Goal: Information Seeking & Learning: Learn about a topic

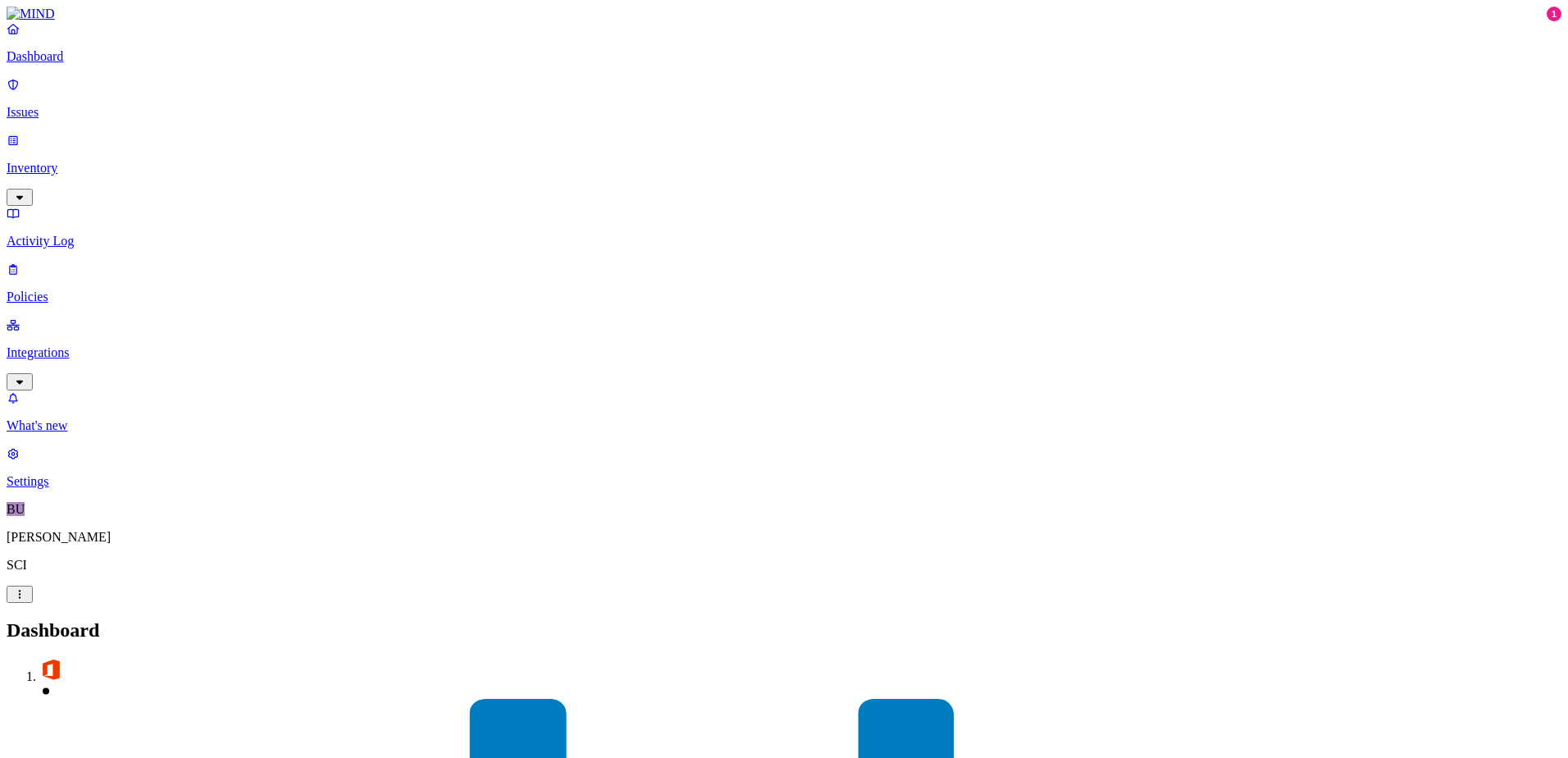
click at [59, 346] on p "Integrations" at bounding box center [784, 352] width 1554 height 15
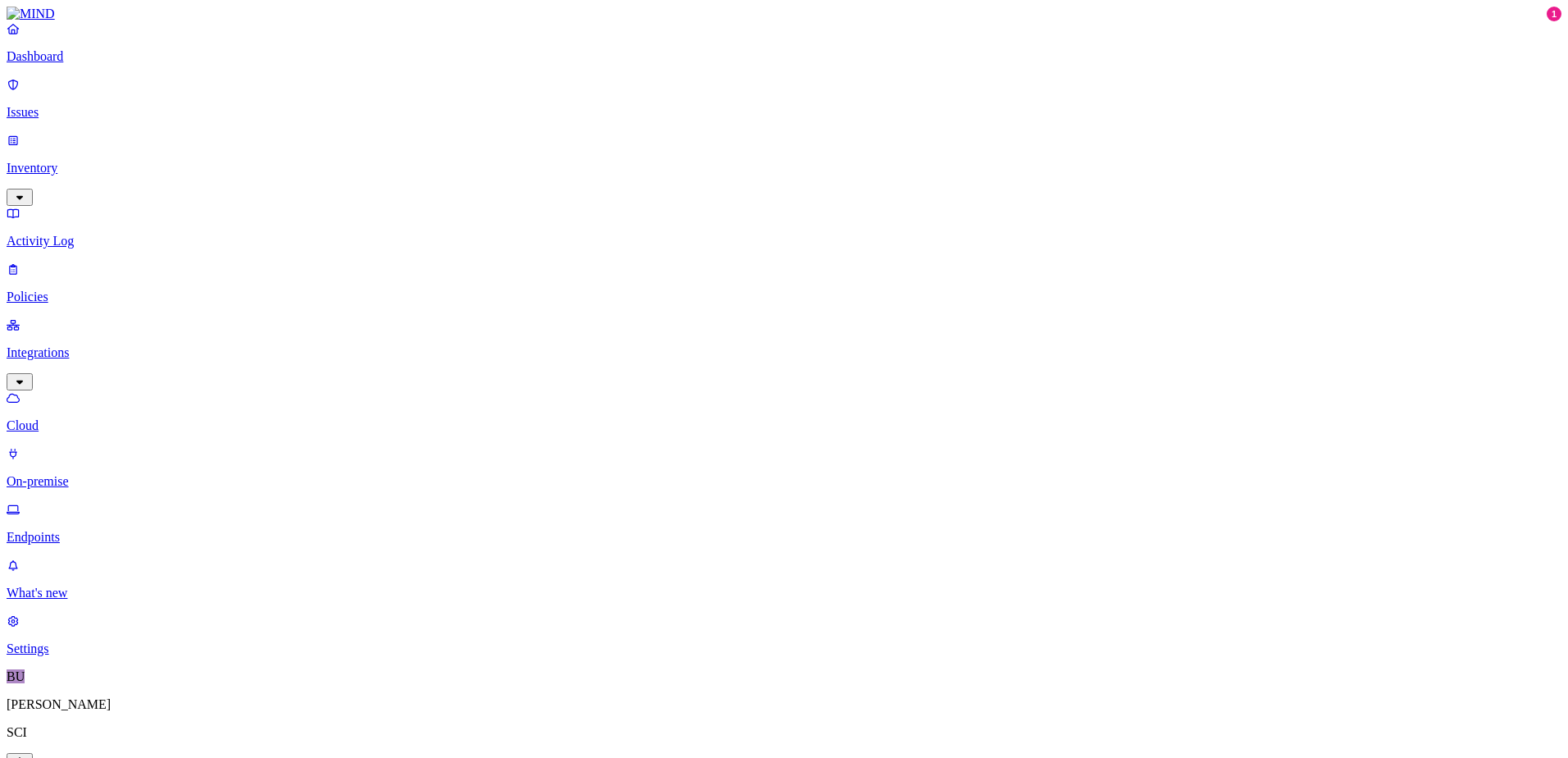
click at [72, 474] on p "On-premise" at bounding box center [784, 480] width 1554 height 15
click at [89, 64] on p "Dashboard" at bounding box center [784, 56] width 1554 height 15
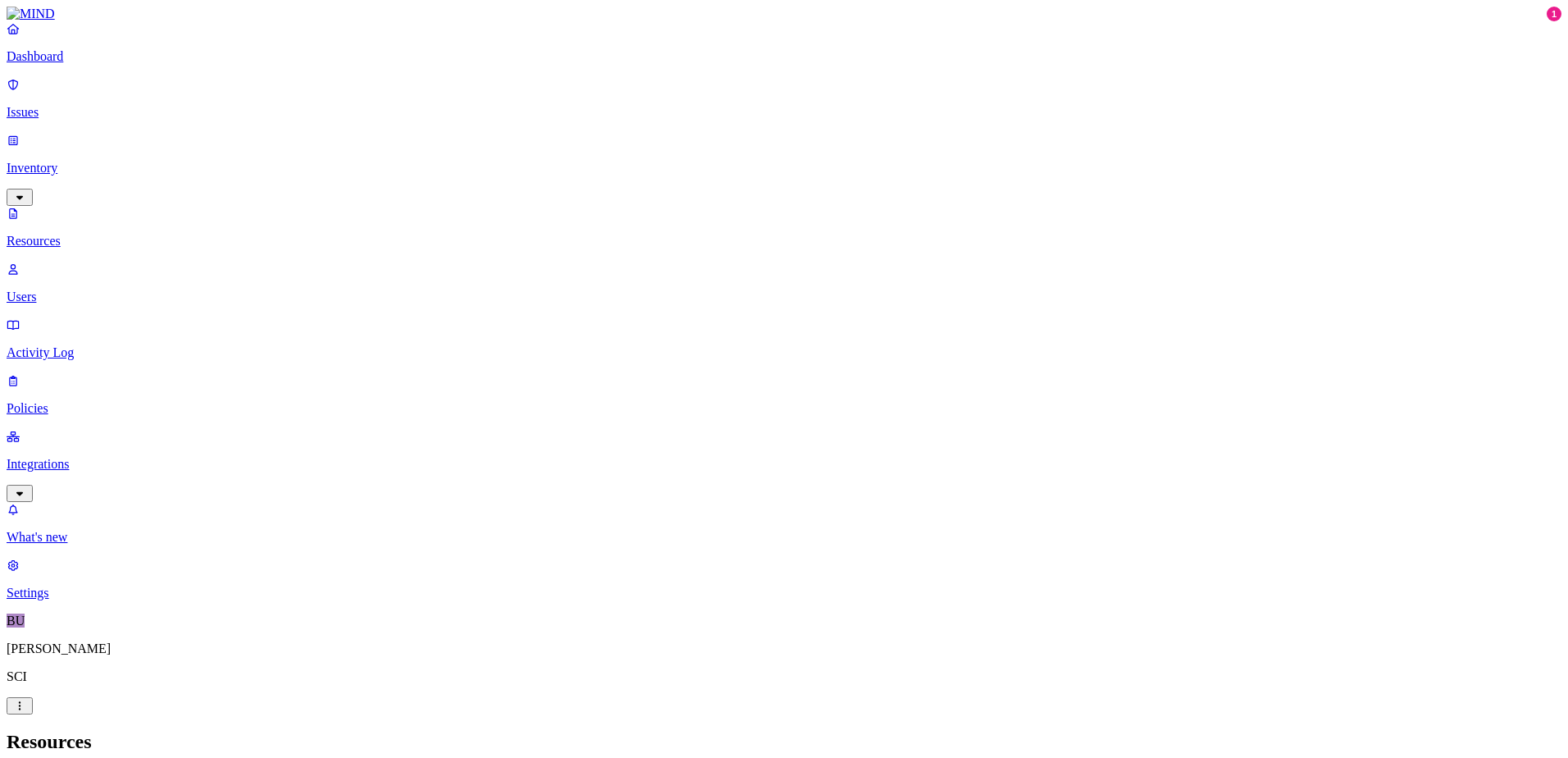
scroll to position [385, 0]
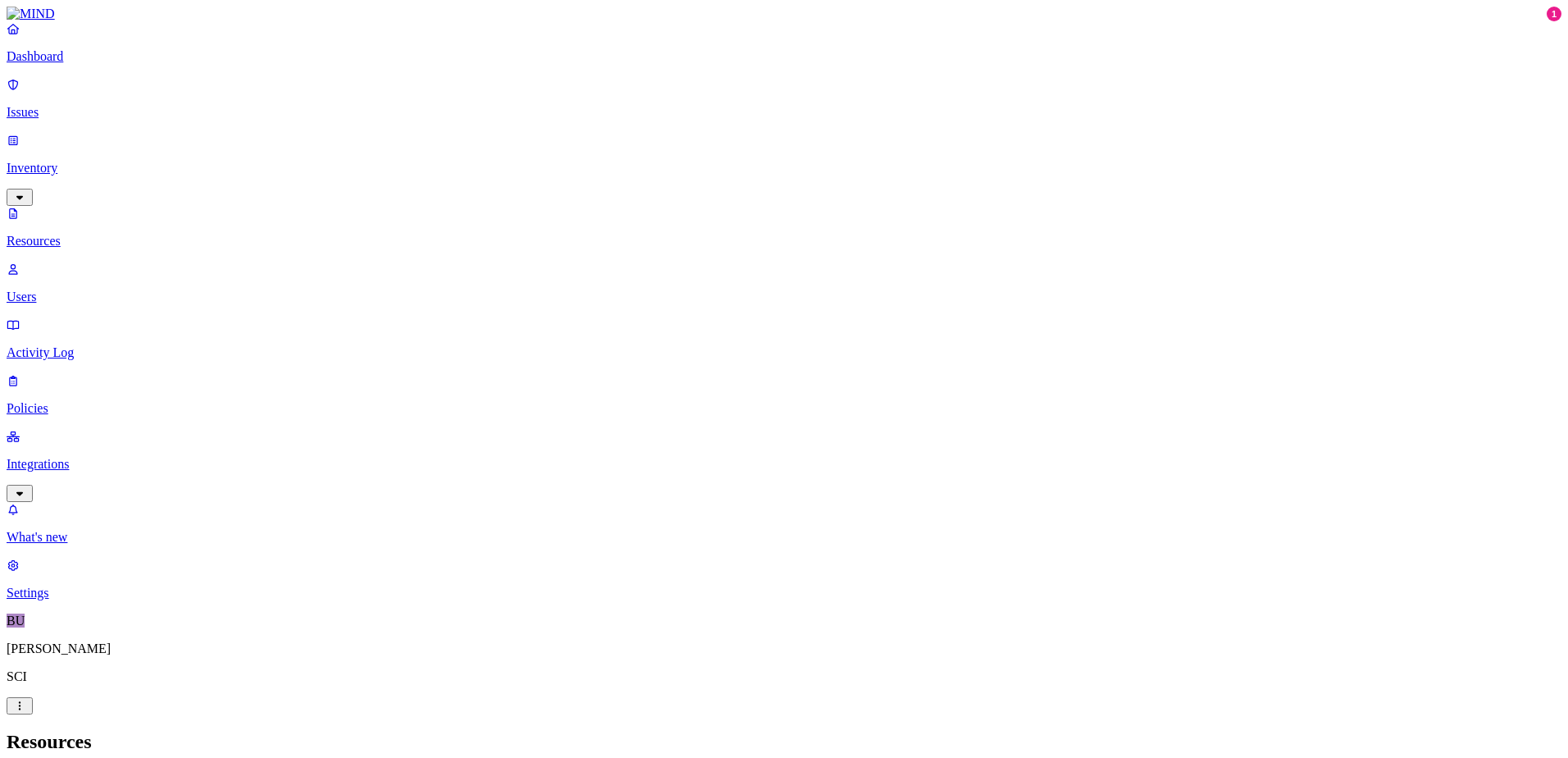
click at [67, 457] on p "Integrations" at bounding box center [784, 464] width 1554 height 15
click at [60, 64] on p "Dashboard" at bounding box center [784, 56] width 1554 height 15
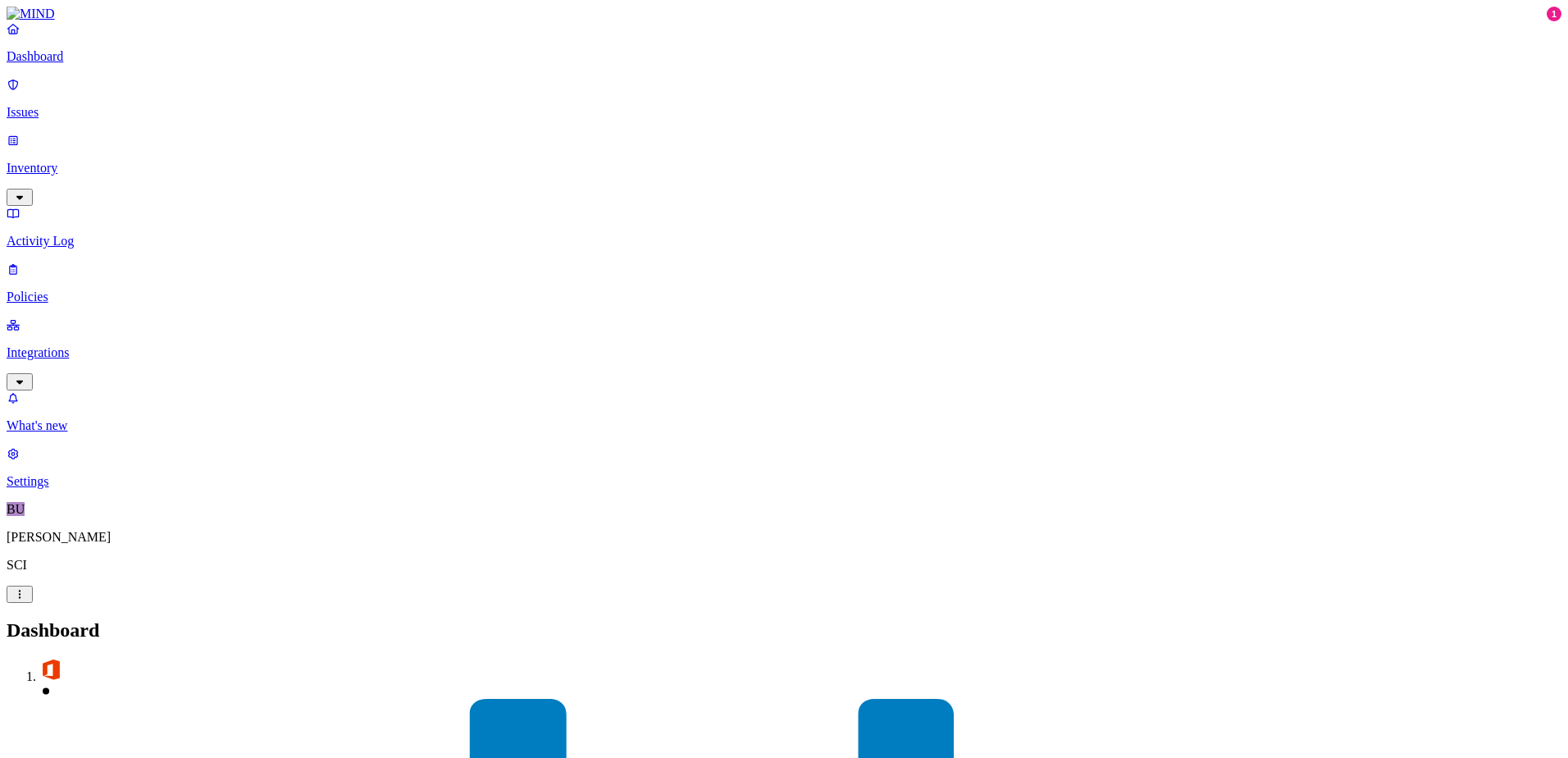
drag, startPoint x: 31, startPoint y: 98, endPoint x: 66, endPoint y: 102, distance: 35.2
click at [31, 98] on link "Issues" at bounding box center [784, 98] width 1554 height 43
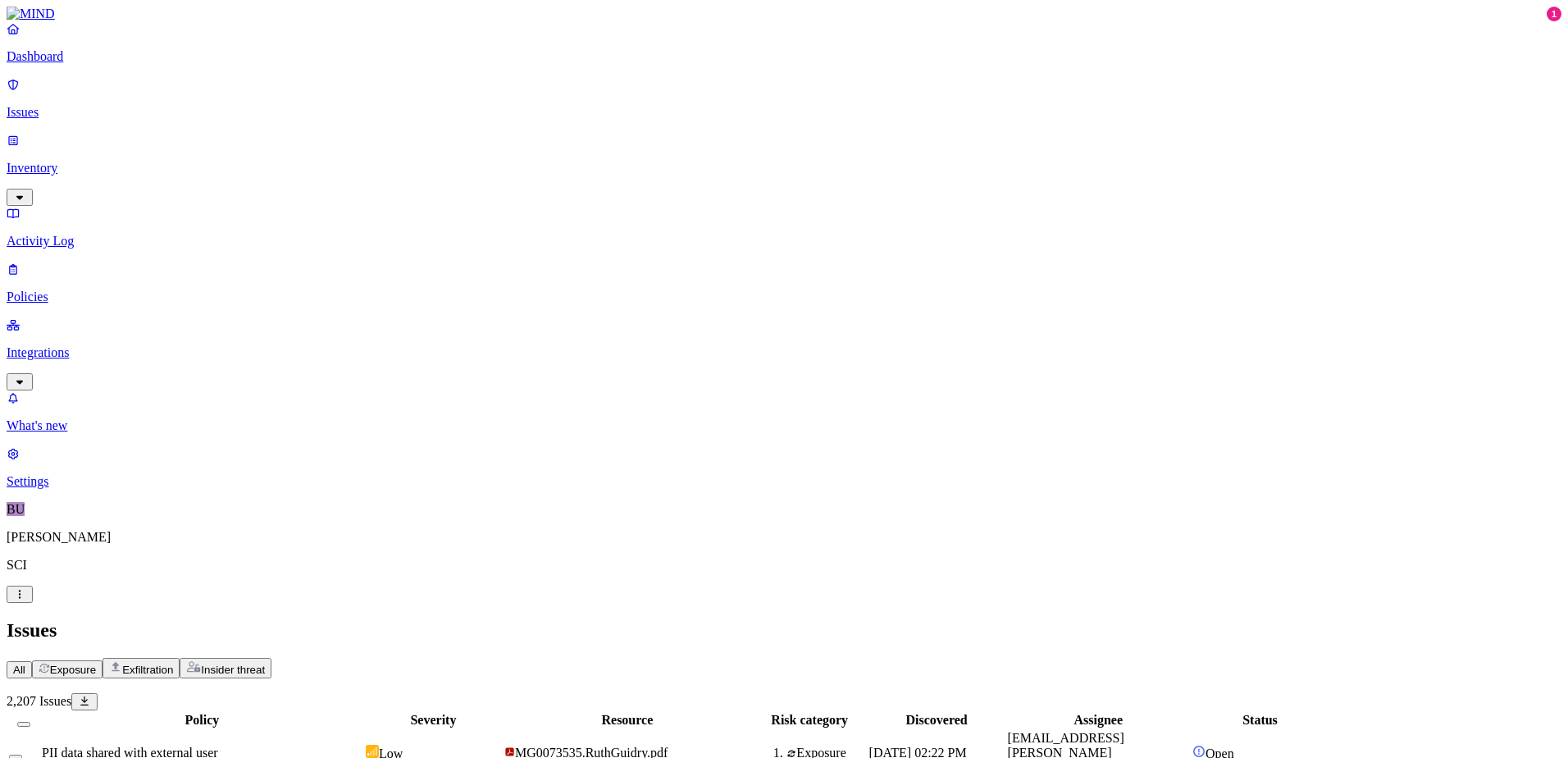
click at [58, 161] on p "Inventory" at bounding box center [784, 168] width 1554 height 15
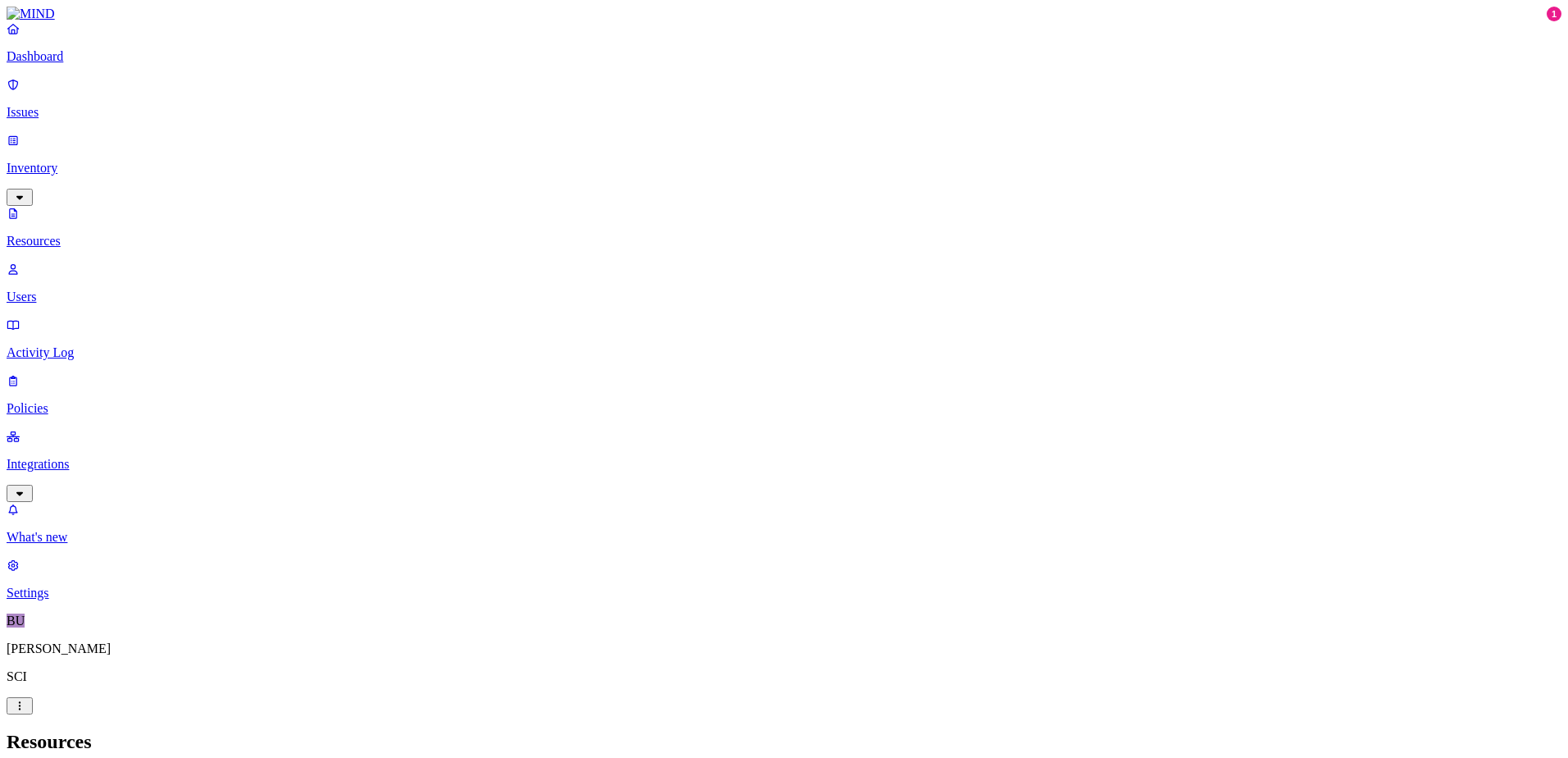
click at [68, 289] on p "Users" at bounding box center [784, 296] width 1554 height 15
click at [50, 64] on p "Dashboard" at bounding box center [784, 56] width 1554 height 15
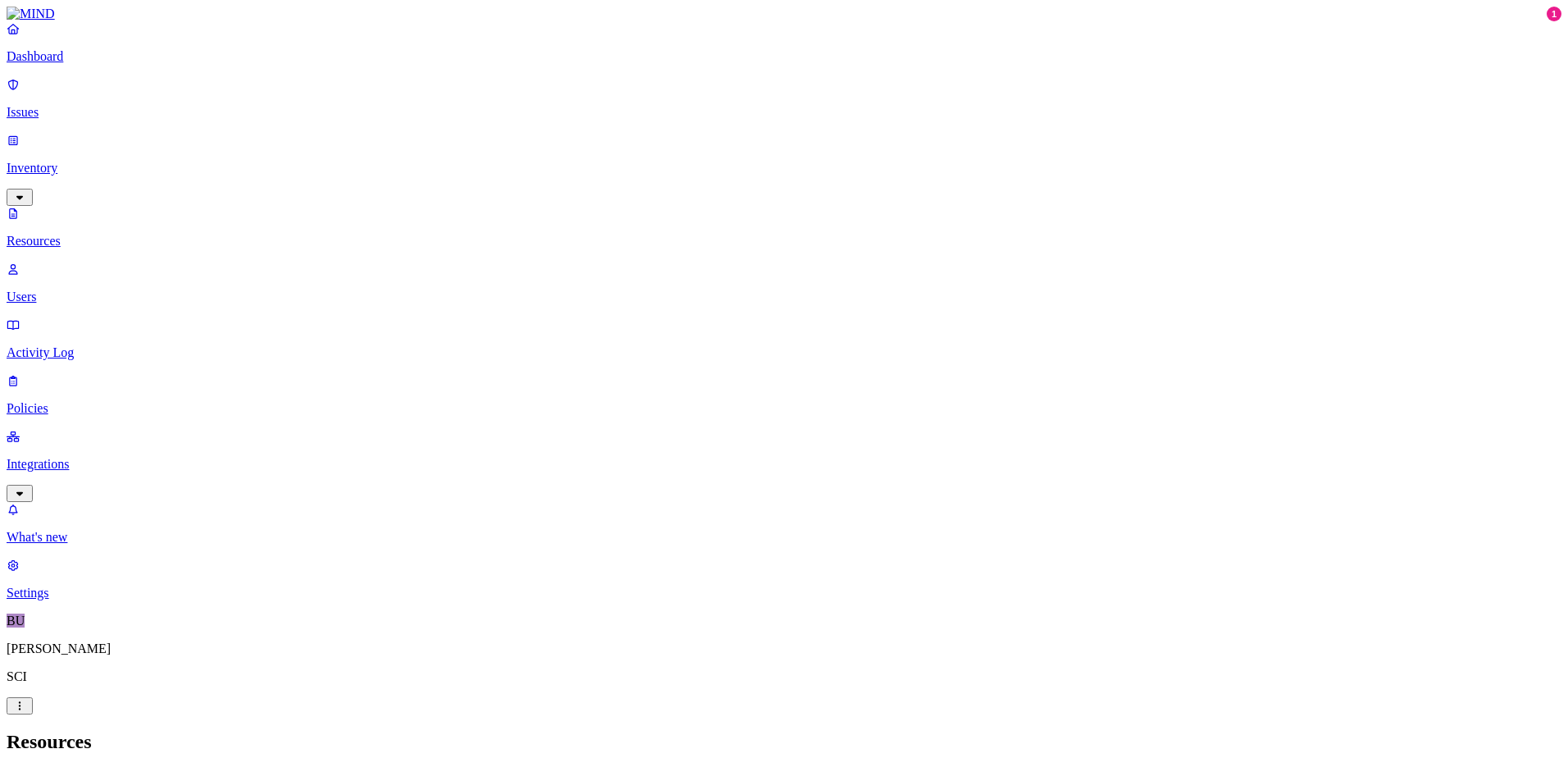
scroll to position [385, 0]
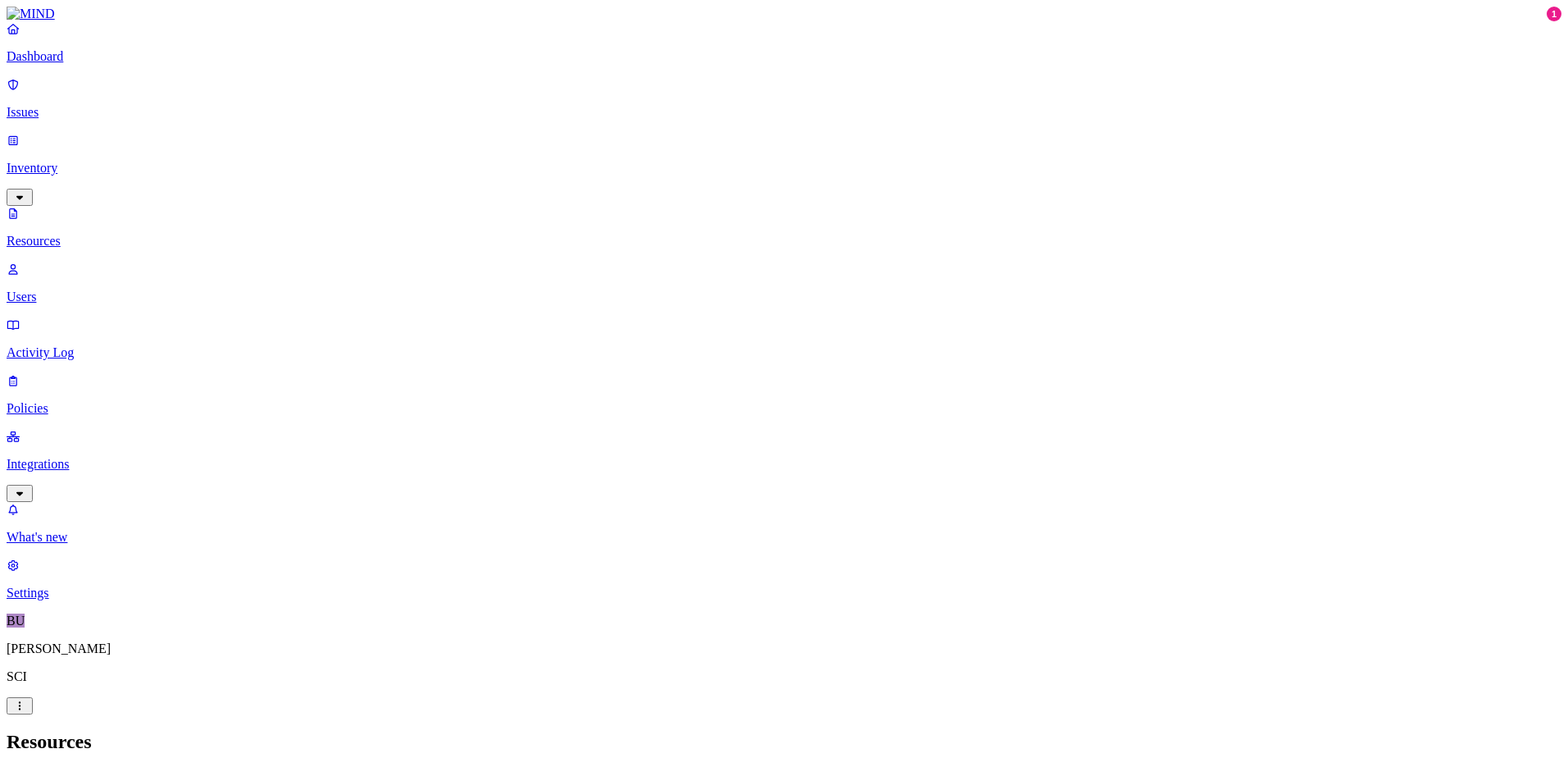
drag, startPoint x: 1345, startPoint y: 464, endPoint x: 1273, endPoint y: 517, distance: 89.4
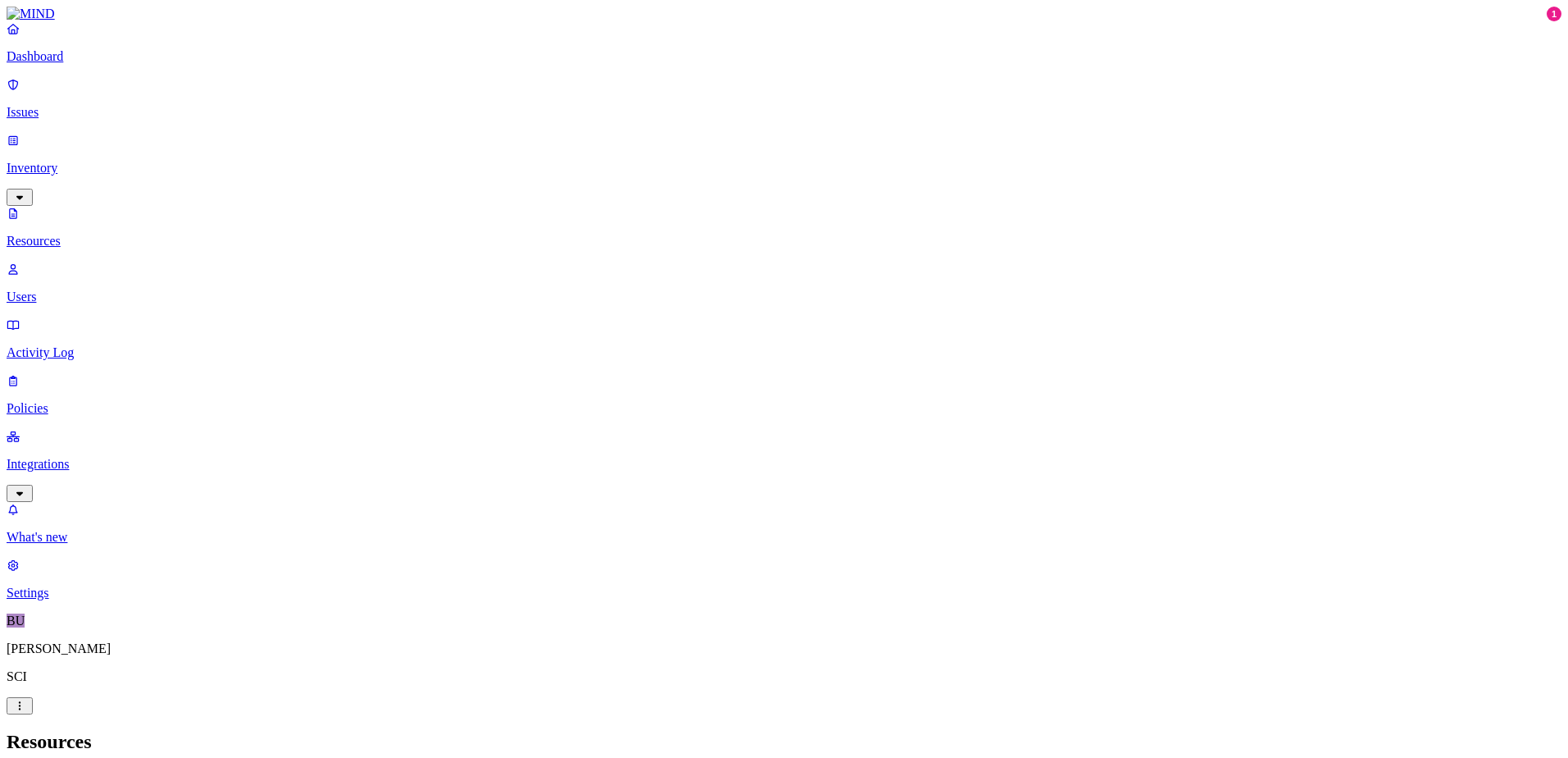
scroll to position [319, 0]
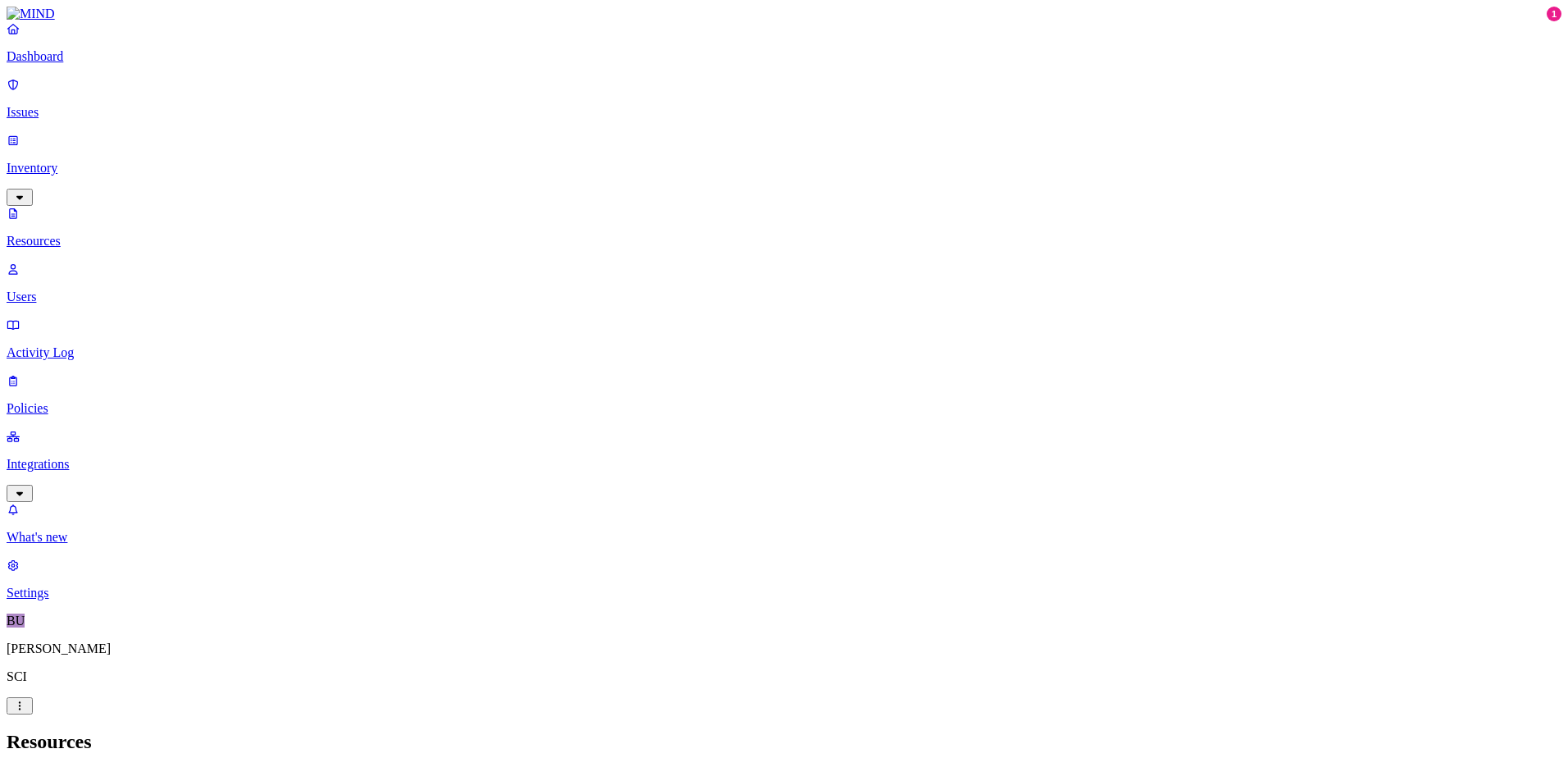
scroll to position [0, 0]
drag, startPoint x: 1504, startPoint y: 546, endPoint x: 1495, endPoint y: 546, distance: 9.0
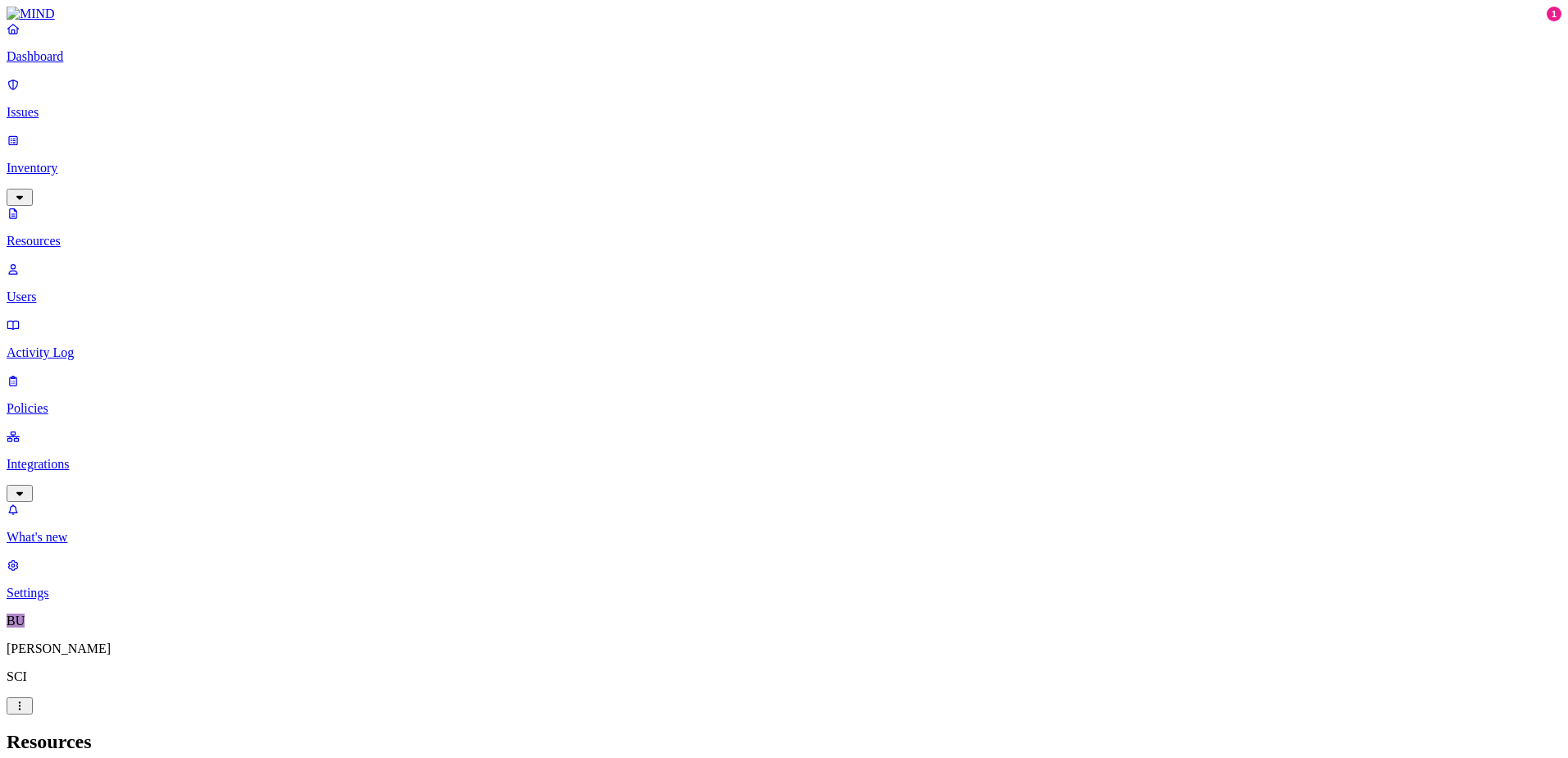
click at [72, 429] on link "Integrations" at bounding box center [784, 464] width 1554 height 71
click at [107, 601] on p "What's new" at bounding box center [784, 592] width 1554 height 15
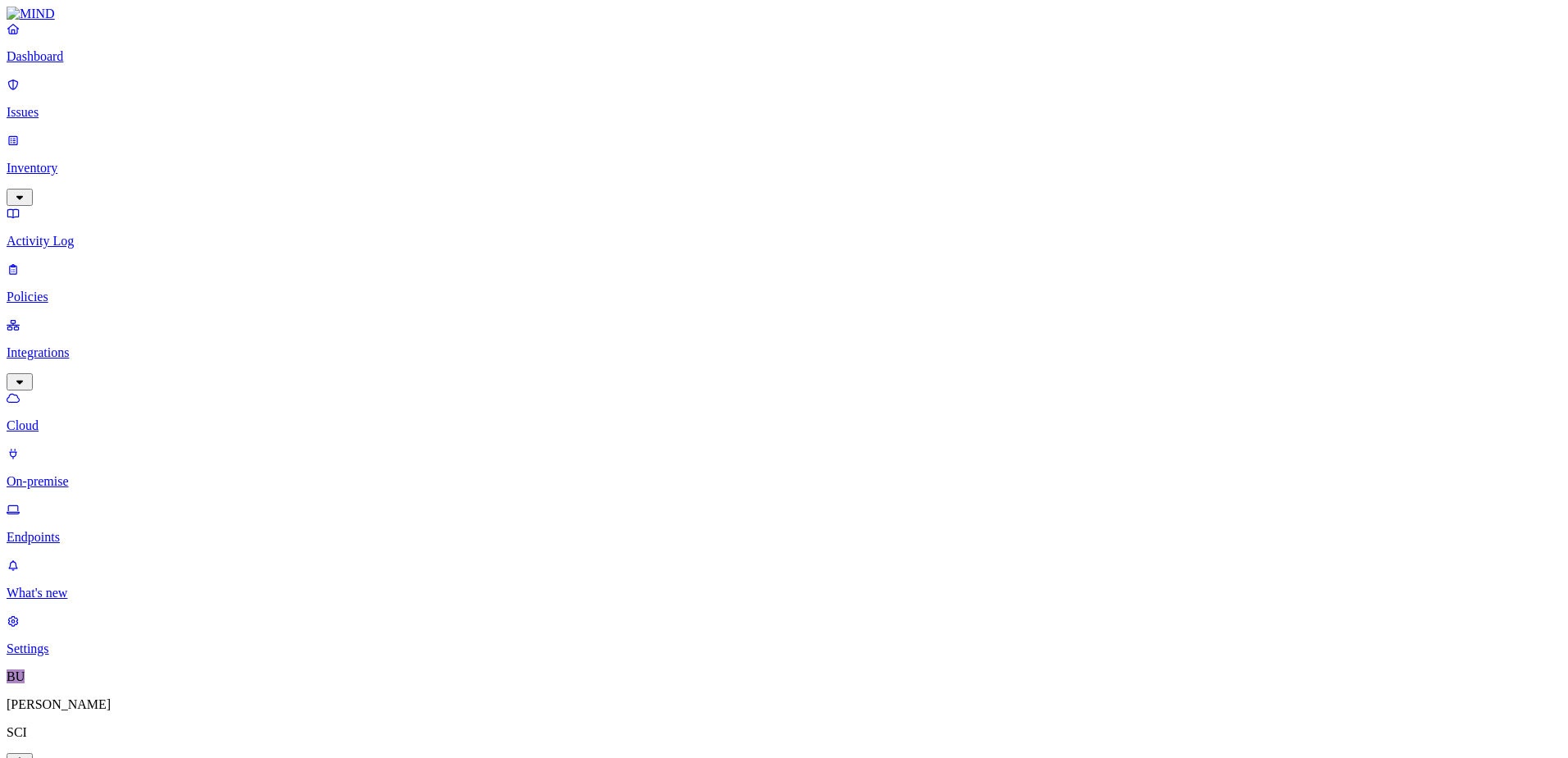
click at [81, 64] on p "Dashboard" at bounding box center [784, 56] width 1554 height 15
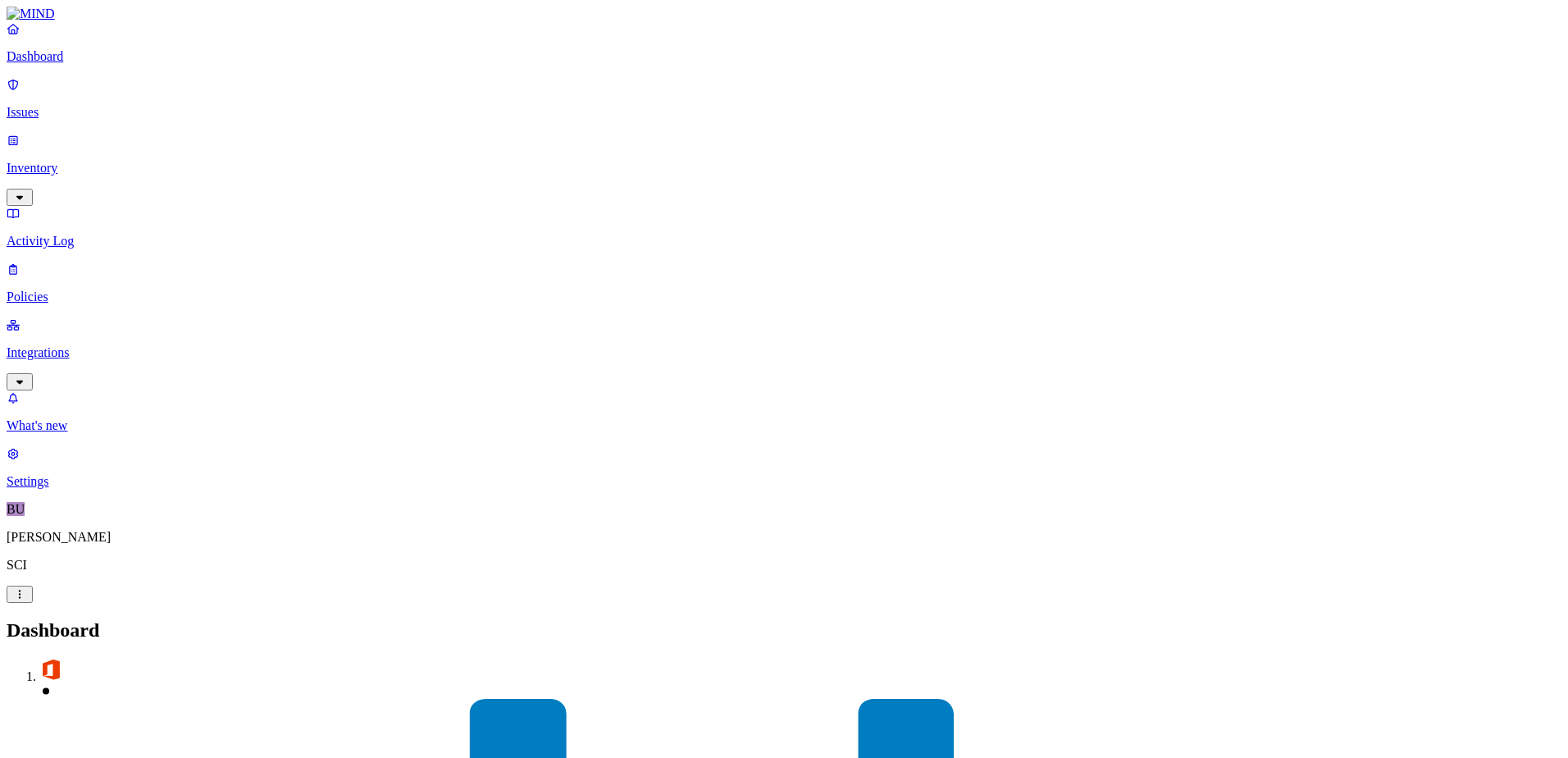
click at [129, 320] on nav "Dashboard Issues Inventory Activity Log Policies Integrations What's new 1 Sett…" at bounding box center [784, 255] width 1554 height 468
click at [115, 409] on nav "Dashboard Issues Inventory Activity Log Policies Integrations What's new 1 Sett…" at bounding box center [784, 255] width 1554 height 468
click at [67, 346] on p "Integrations" at bounding box center [784, 352] width 1554 height 15
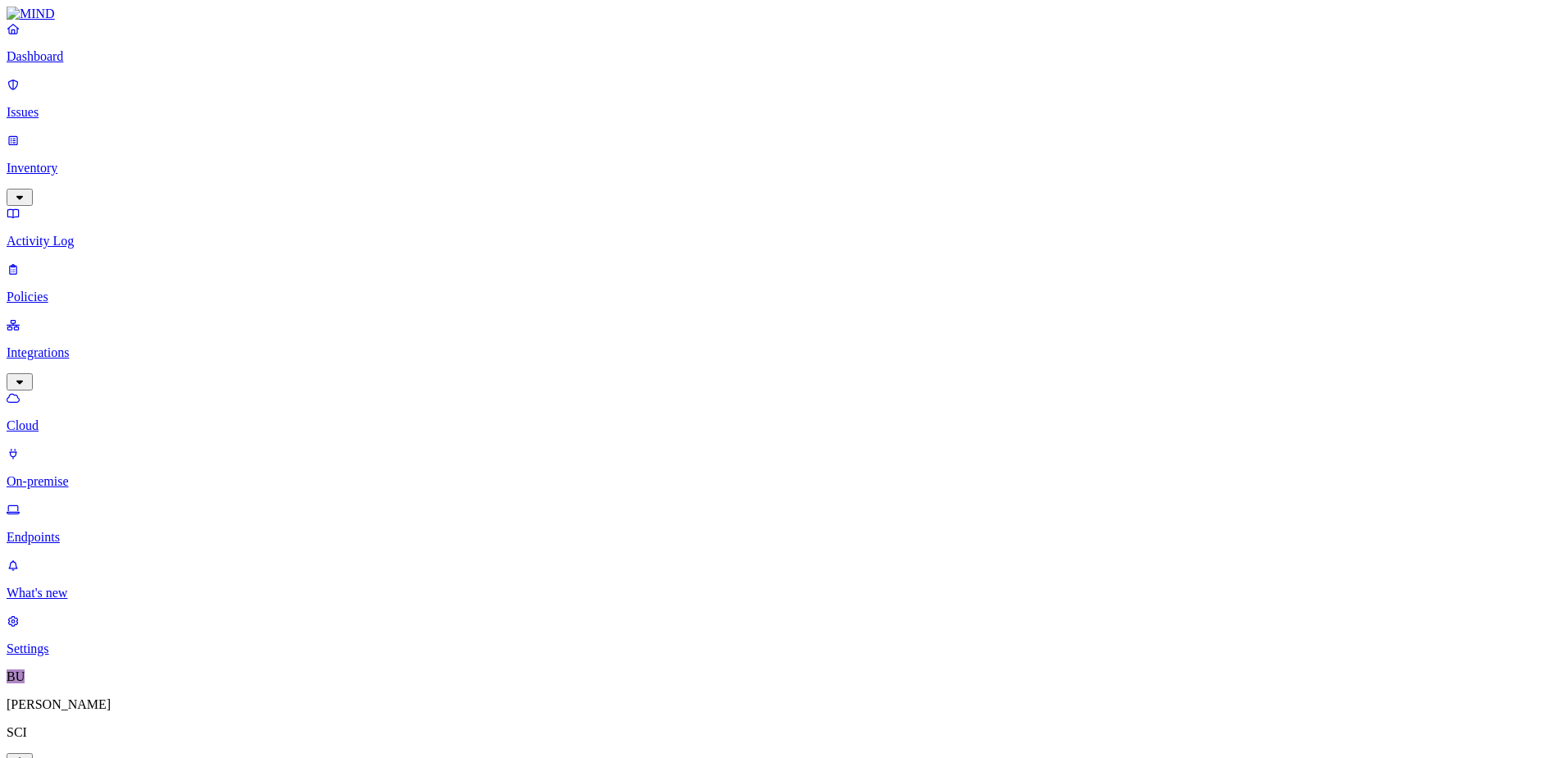
click at [49, 64] on p "Dashboard" at bounding box center [784, 56] width 1554 height 15
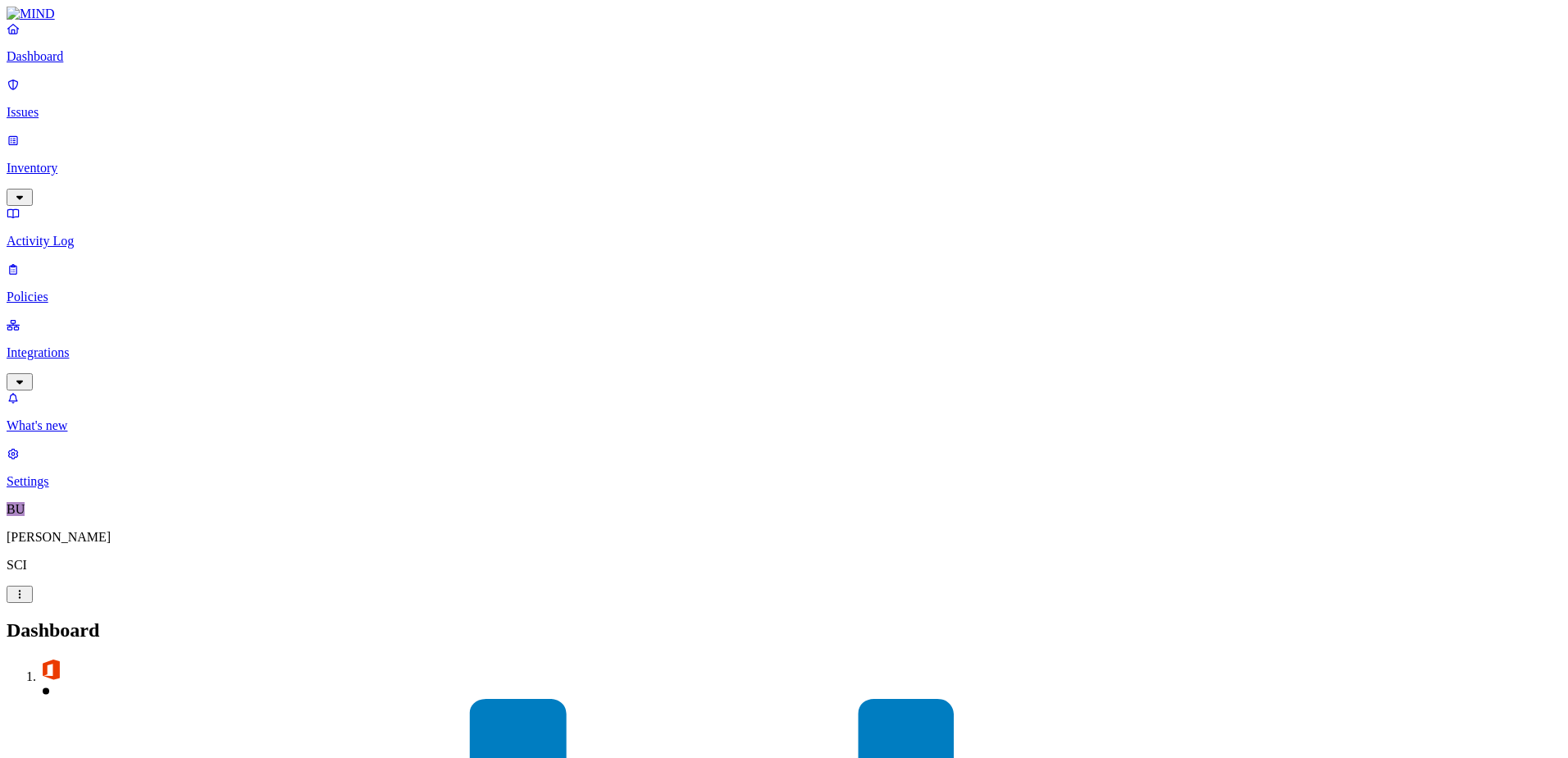
click at [54, 161] on p "Inventory" at bounding box center [784, 168] width 1554 height 15
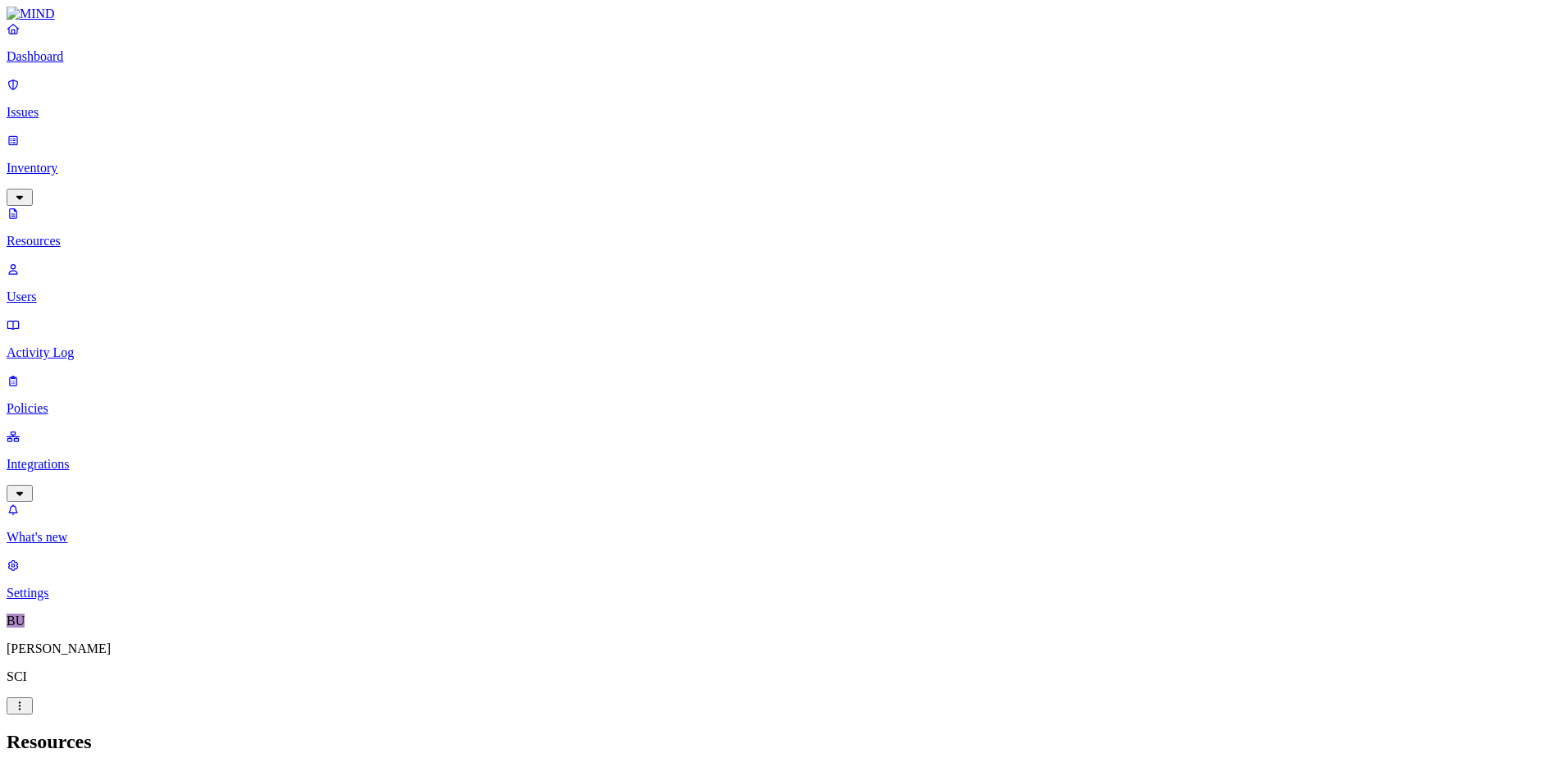
click at [511, 251] on span "PHI" at bounding box center [503, 258] width 21 height 14
click at [111, 382] on nav "Dashboard Issues Inventory Resources Users Activity Log Policies Integrations W…" at bounding box center [784, 311] width 1554 height 579
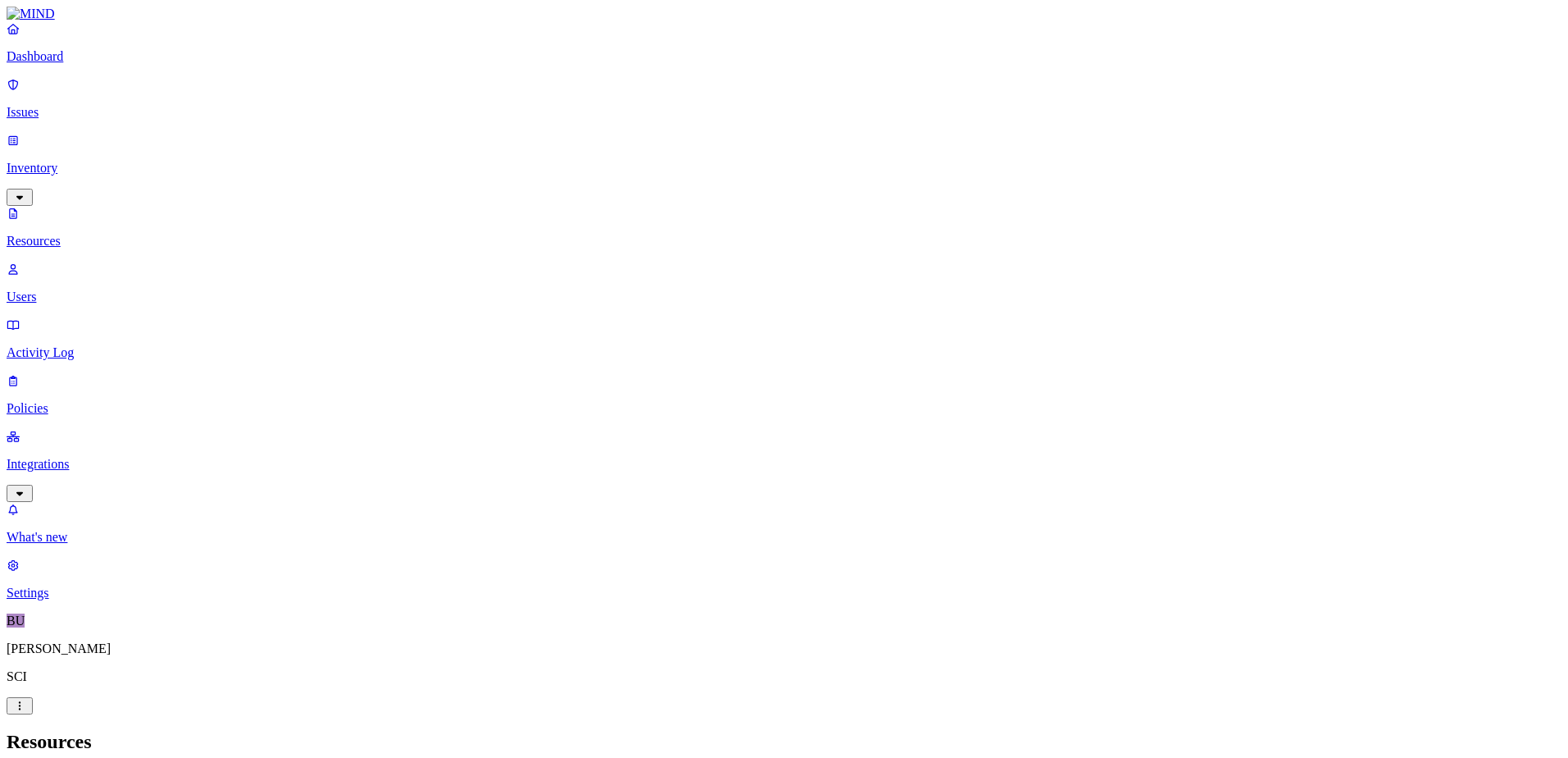
click at [73, 289] on p "Users" at bounding box center [784, 296] width 1554 height 15
type input "buching"
click at [343, 731] on h2 "Users" at bounding box center [784, 742] width 1554 height 22
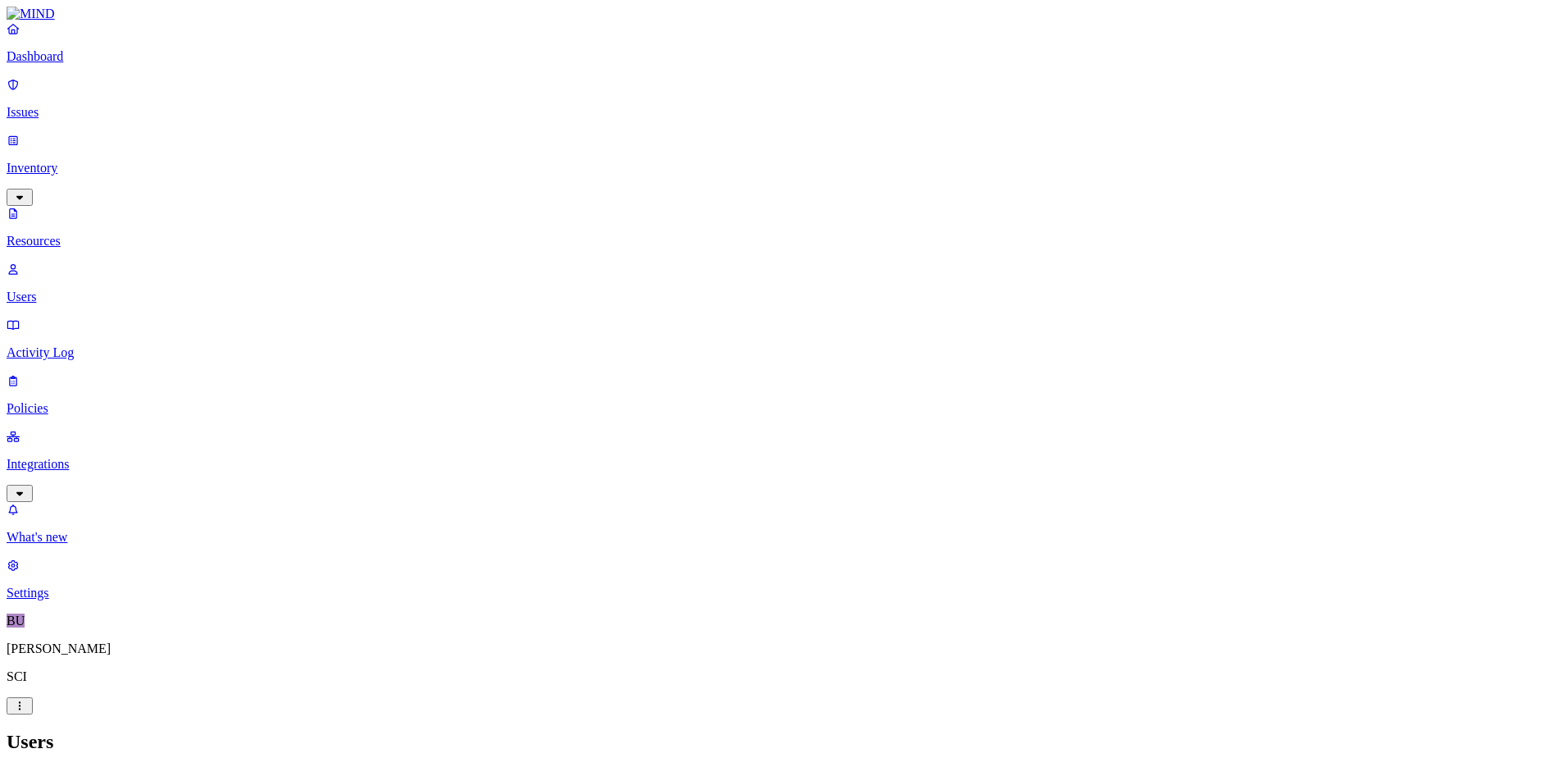
type input "[PERSON_NAME]"
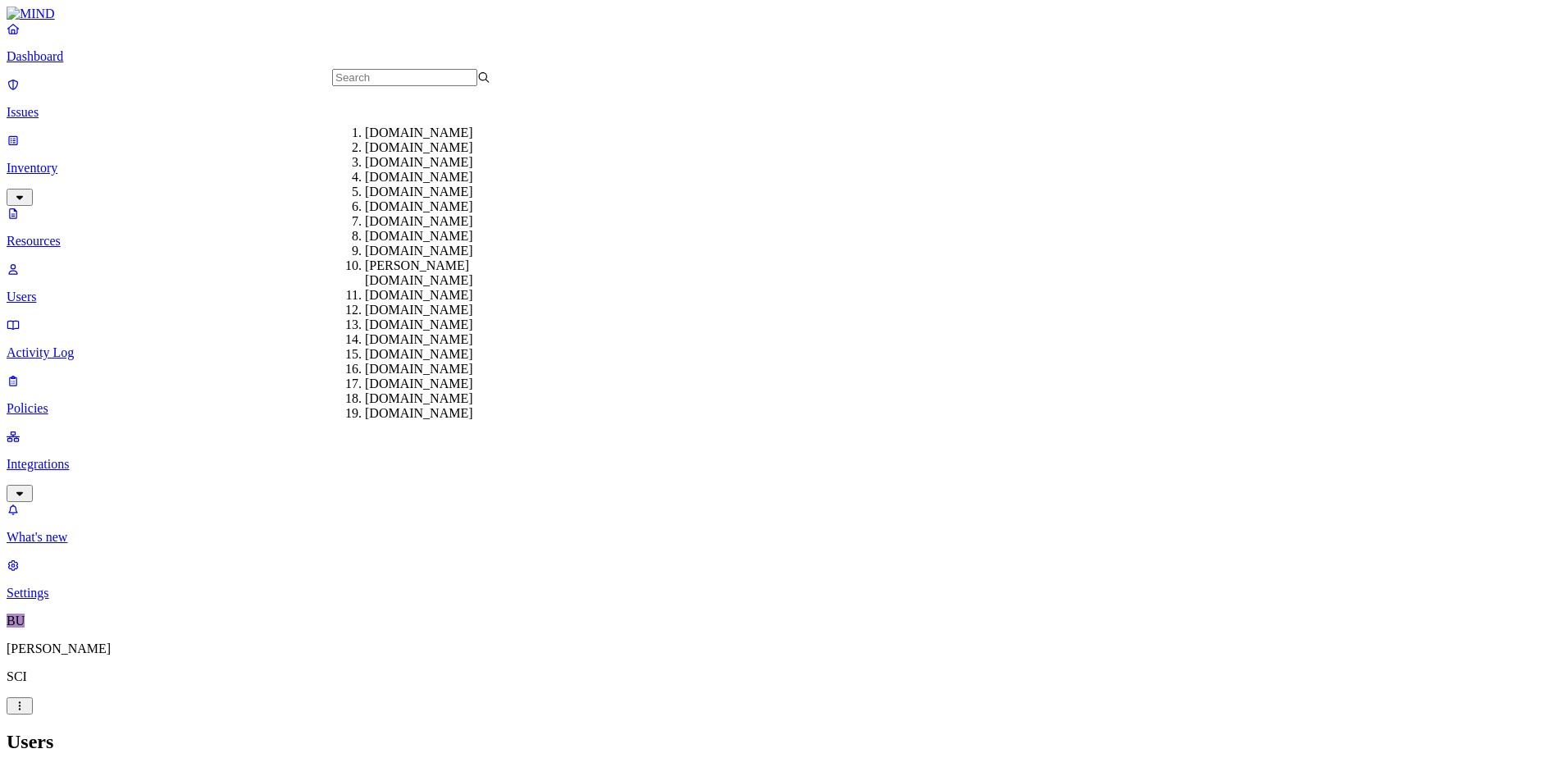
scroll to position [162, 0]
click at [368, 303] on div "[DOMAIN_NAME]" at bounding box center [443, 310] width 158 height 15
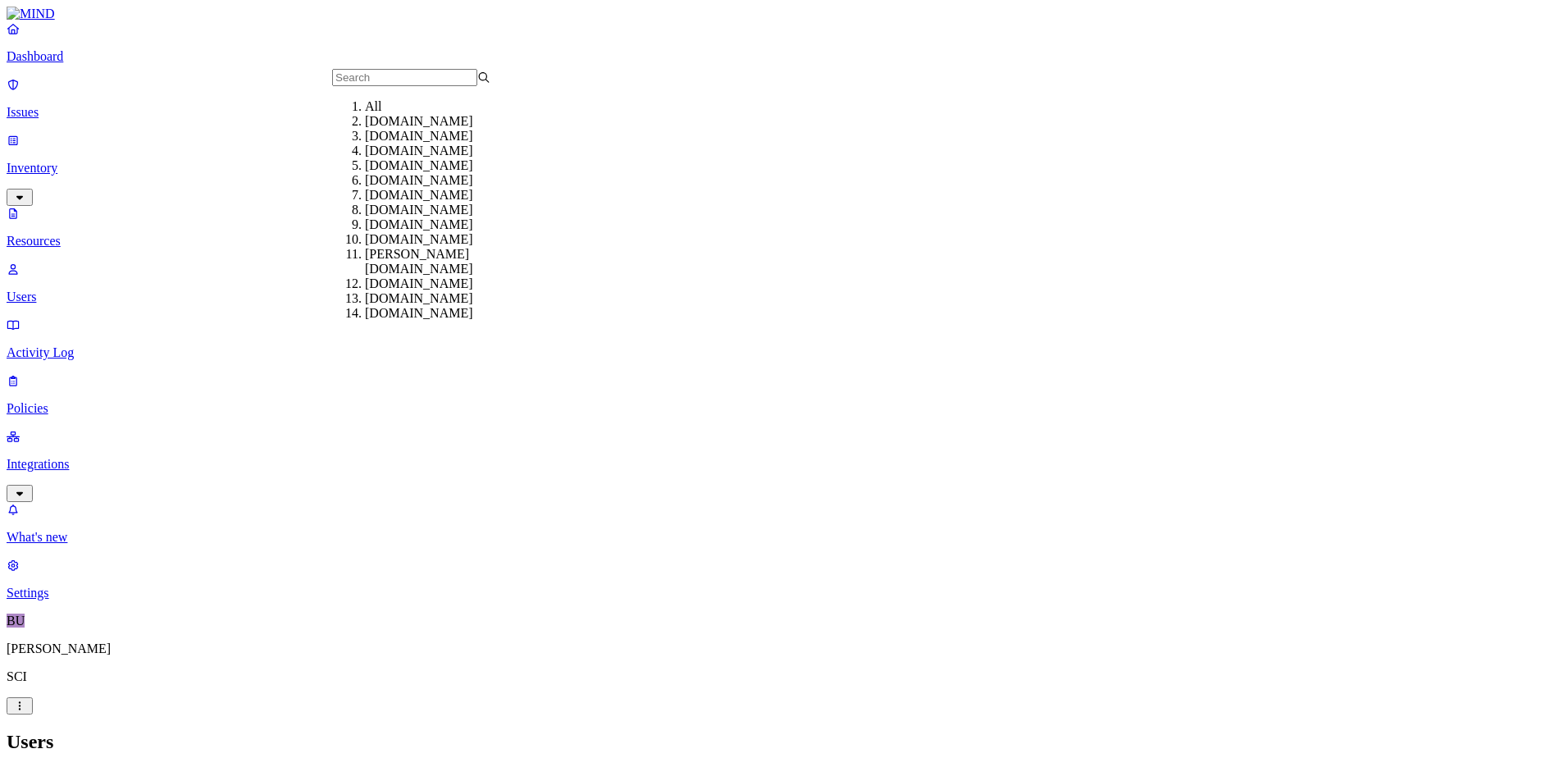
click at [450, 731] on header "Users" at bounding box center [784, 742] width 1554 height 22
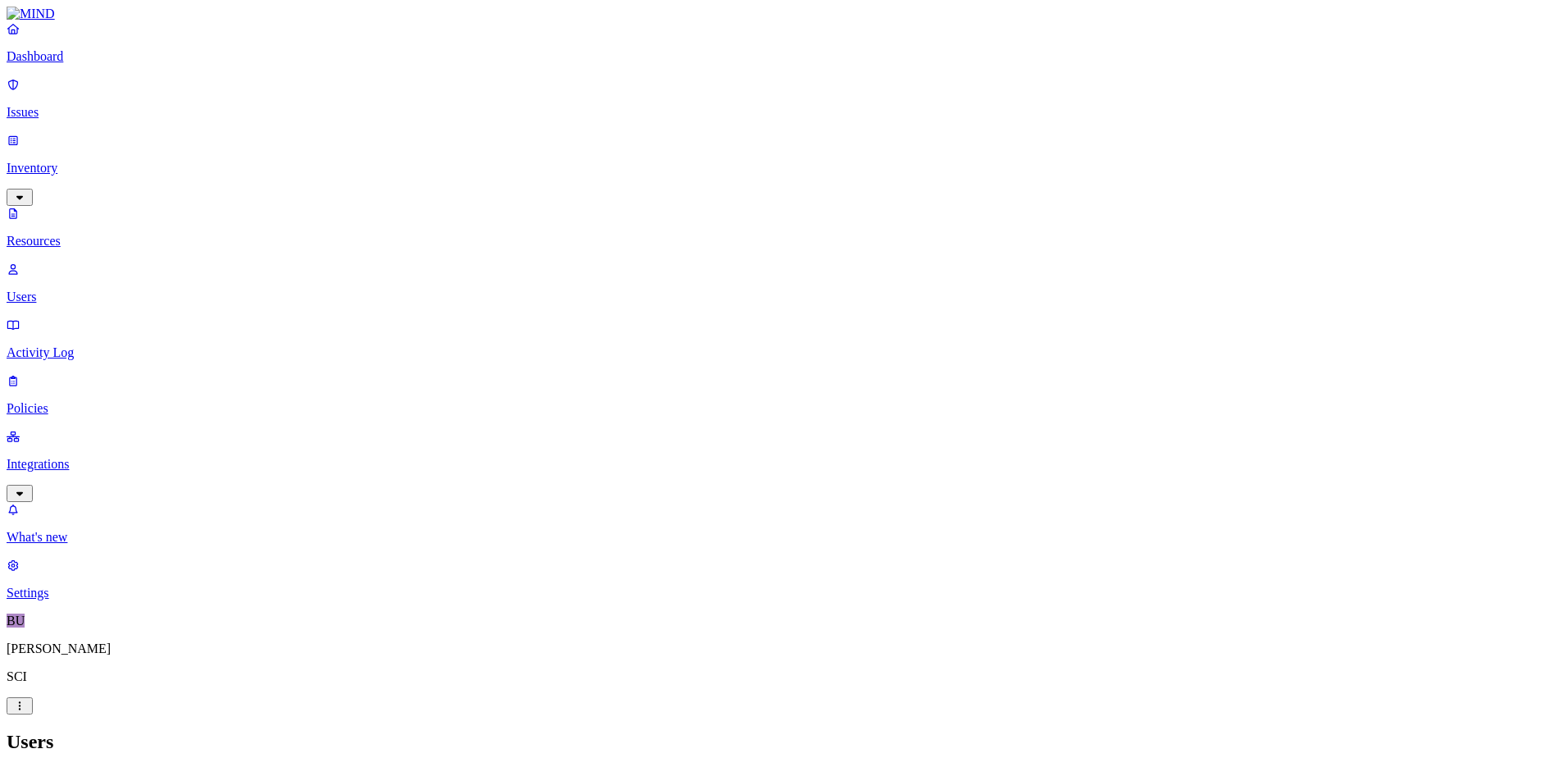
click at [514, 149] on span "External" at bounding box center [520, 148] width 45 height 14
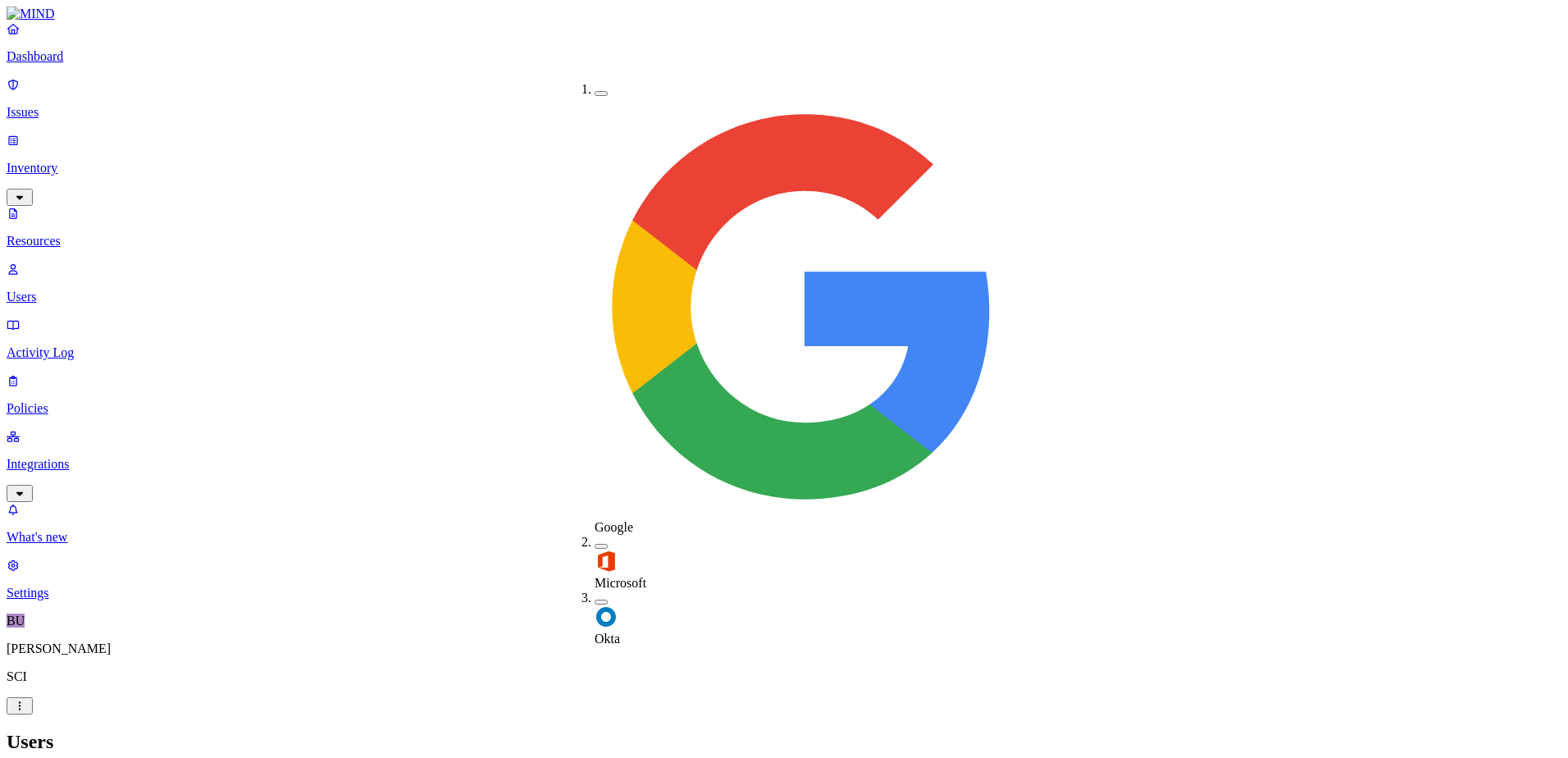
click at [601, 731] on h2 "Users" at bounding box center [784, 742] width 1554 height 22
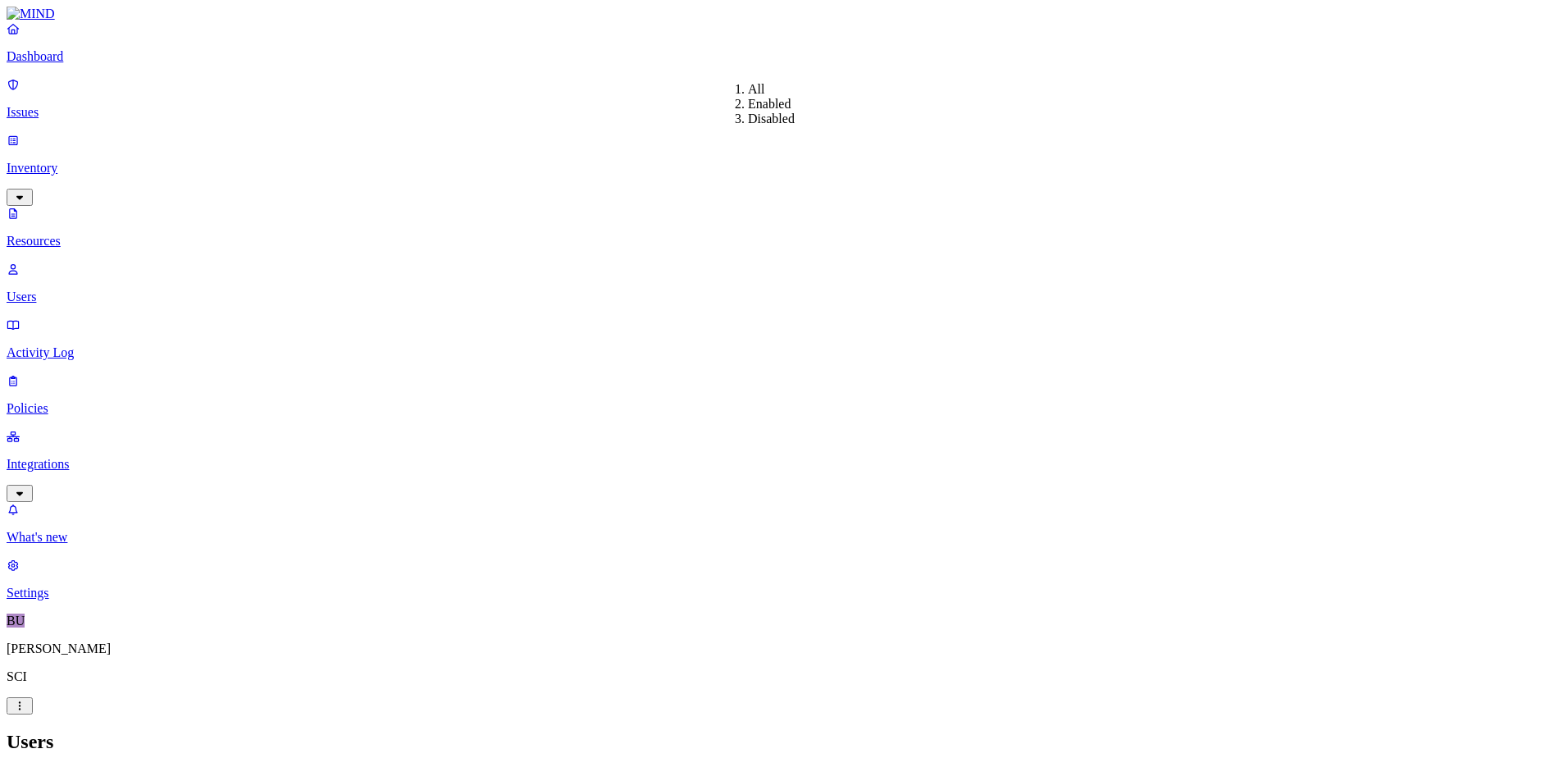
click at [734, 731] on h2 "Users" at bounding box center [784, 742] width 1554 height 22
click at [498, 82] on div "All" at bounding box center [498, 89] width 0 height 15
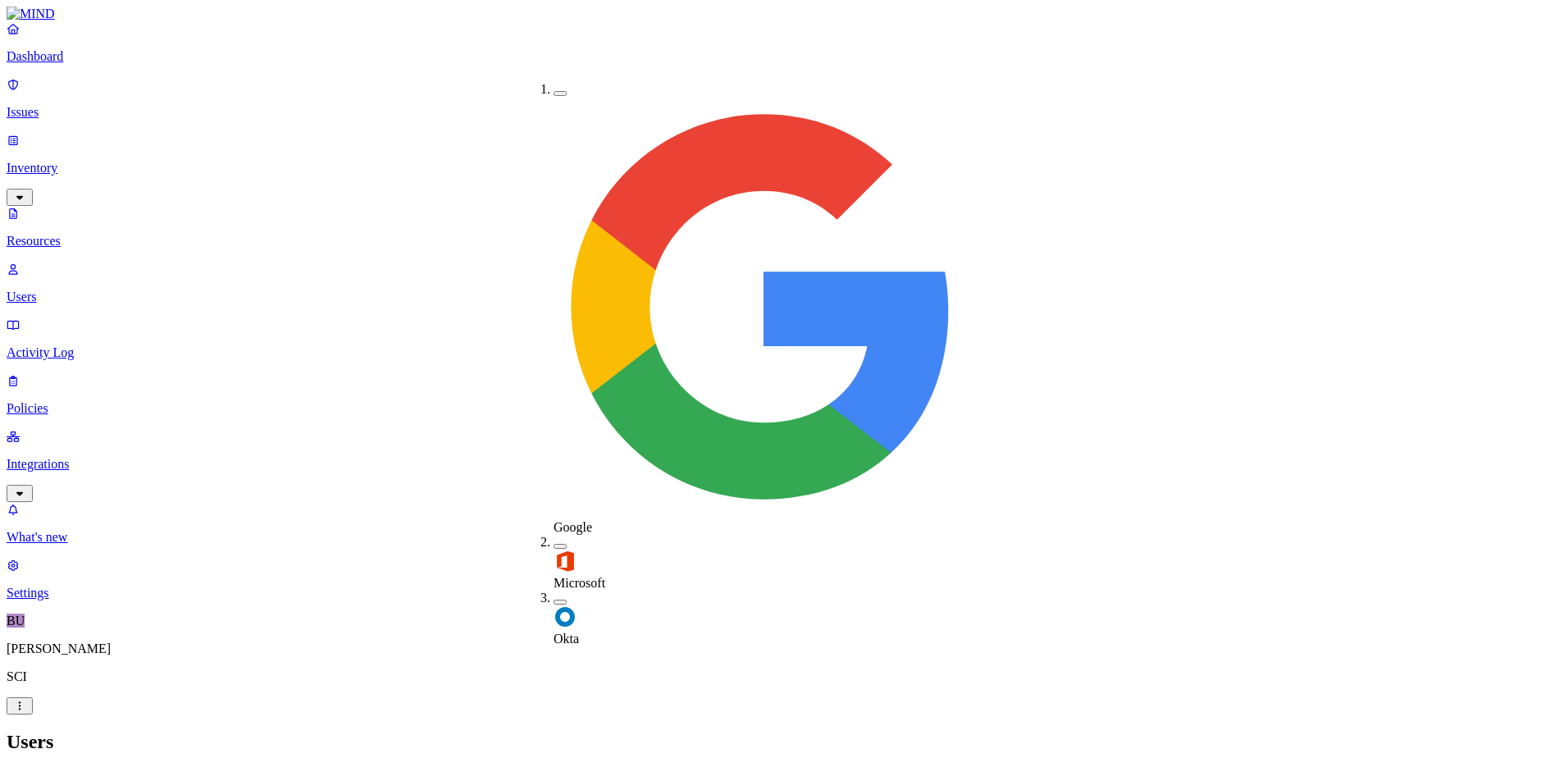
click at [540, 731] on h2 "Users" at bounding box center [784, 742] width 1554 height 22
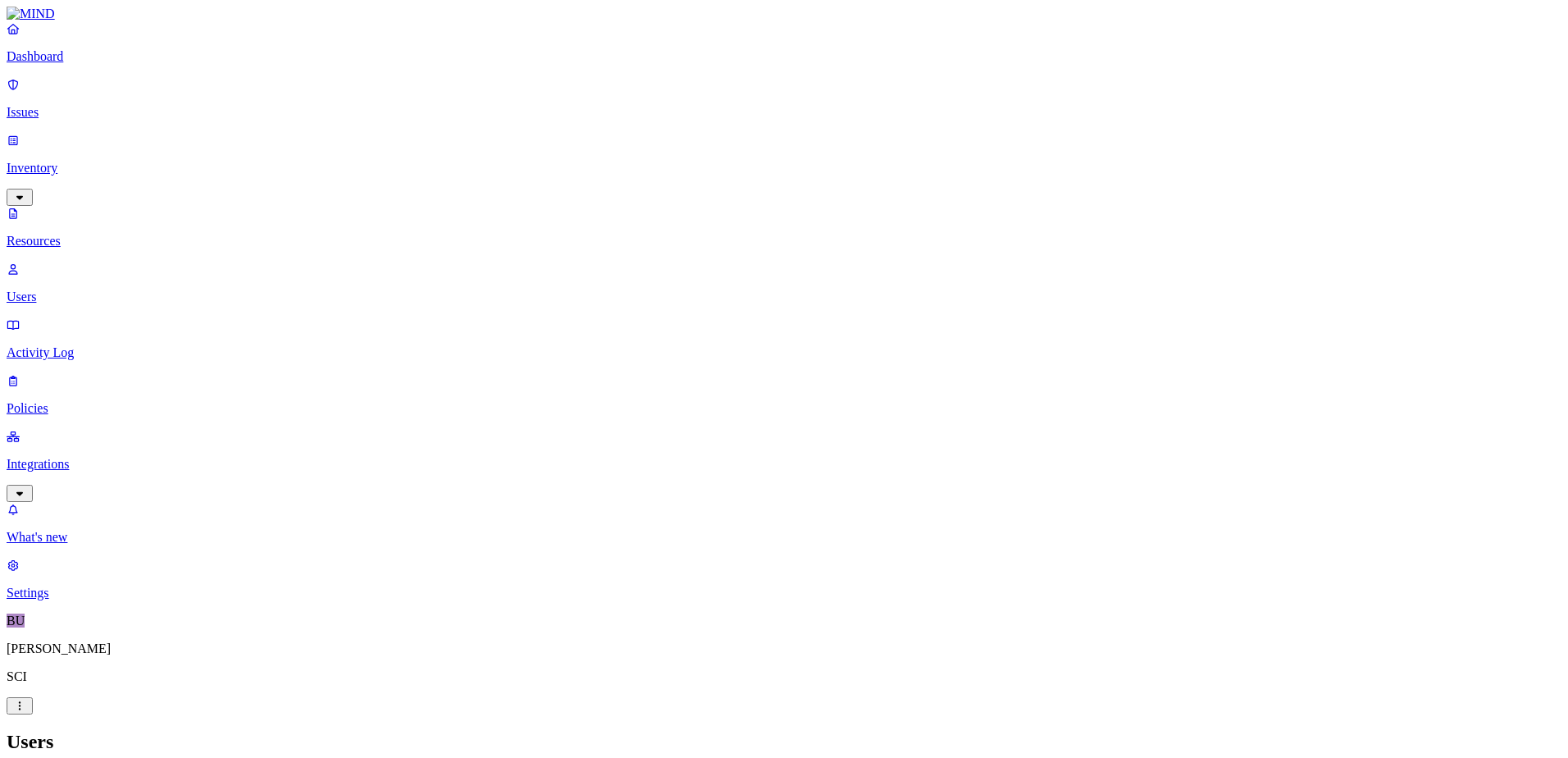
click at [72, 429] on link "Integrations" at bounding box center [784, 464] width 1554 height 71
click at [90, 446] on link "On-premise" at bounding box center [784, 468] width 1554 height 43
click at [82, 289] on p "Policies" at bounding box center [784, 296] width 1554 height 15
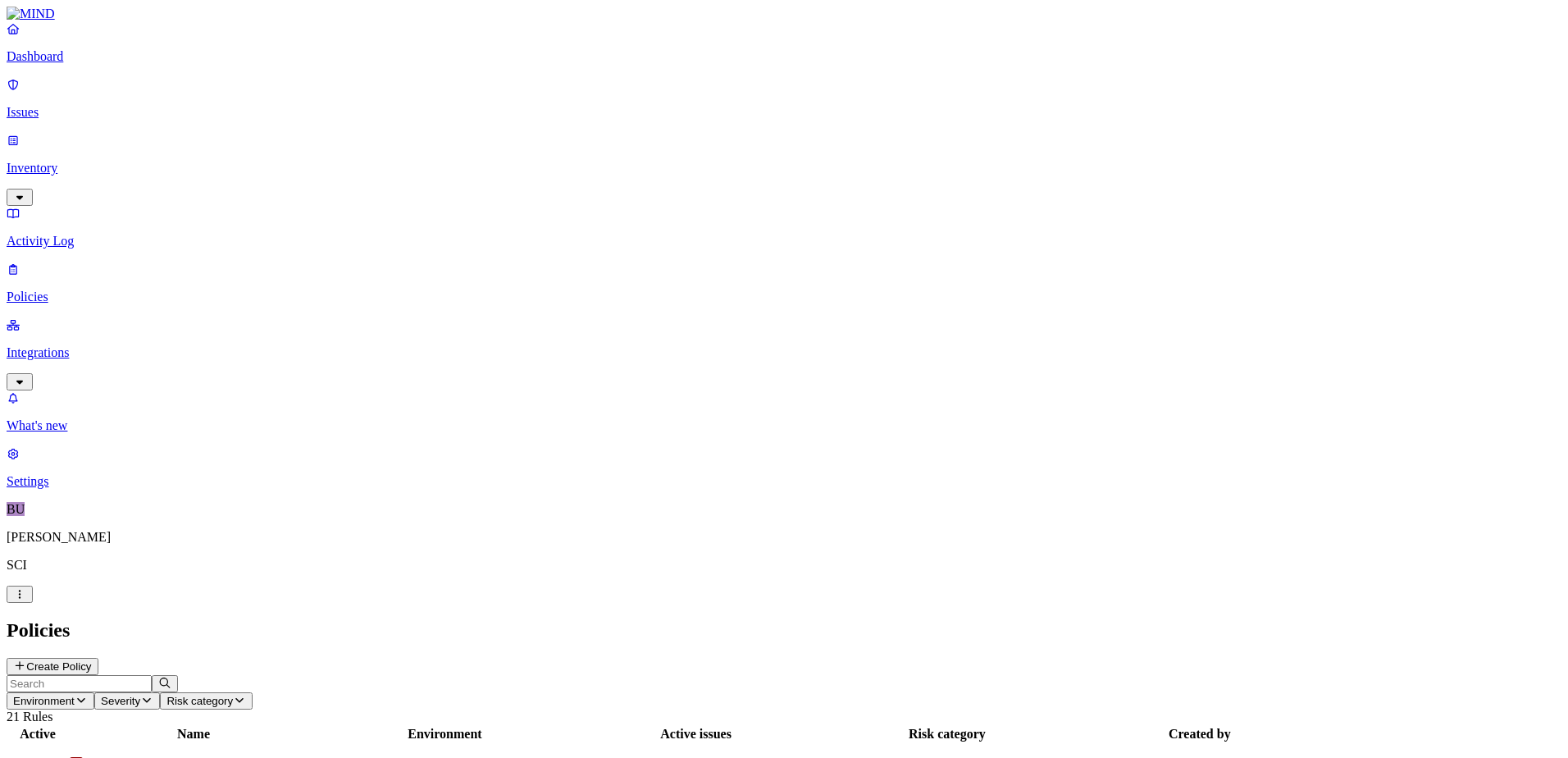
click at [250, 757] on span "Secret shared with external user" at bounding box center [166, 766] width 167 height 14
click at [70, 346] on p "Integrations" at bounding box center [784, 352] width 1554 height 15
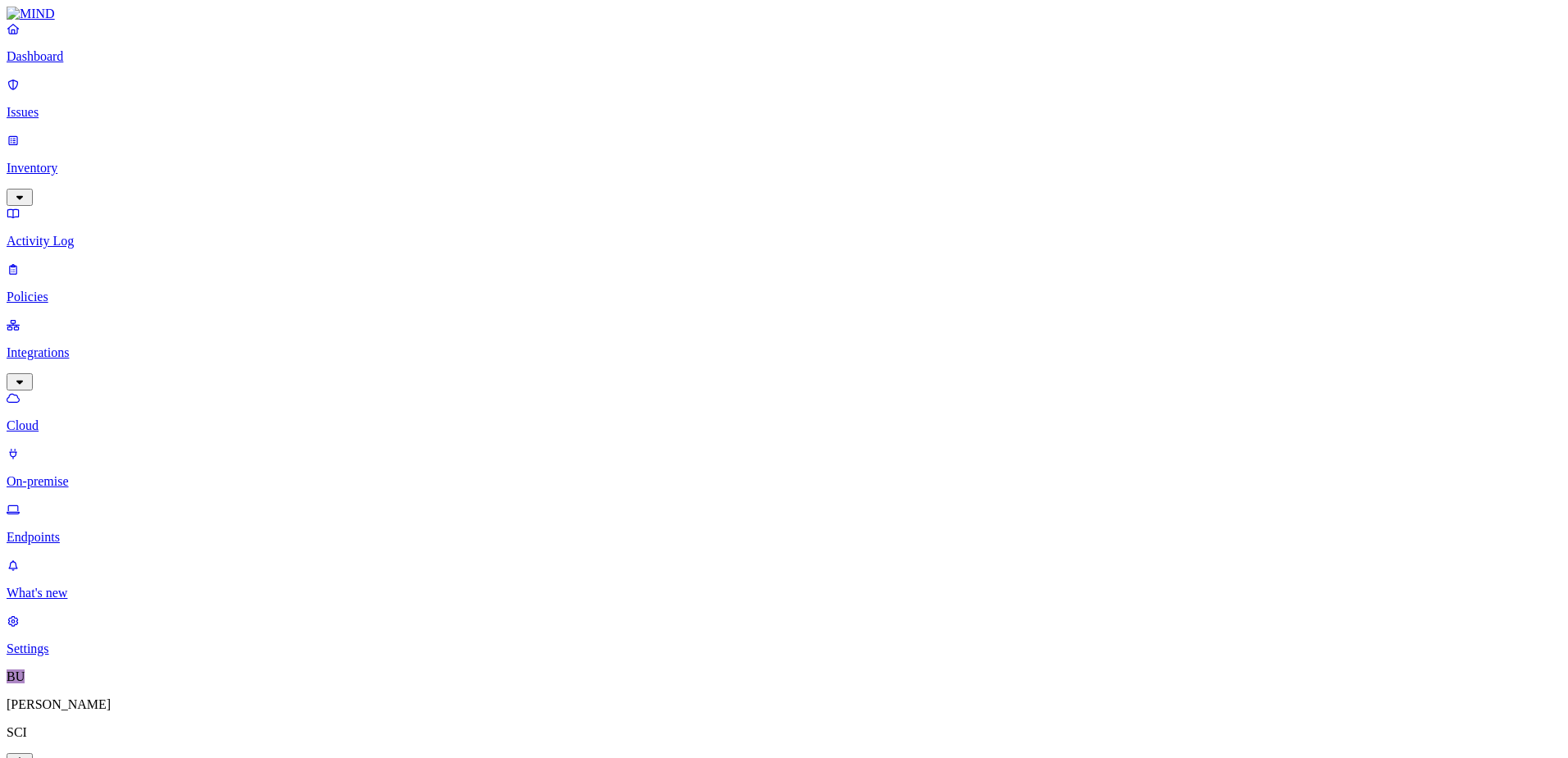
click at [46, 105] on p "Issues" at bounding box center [784, 112] width 1554 height 15
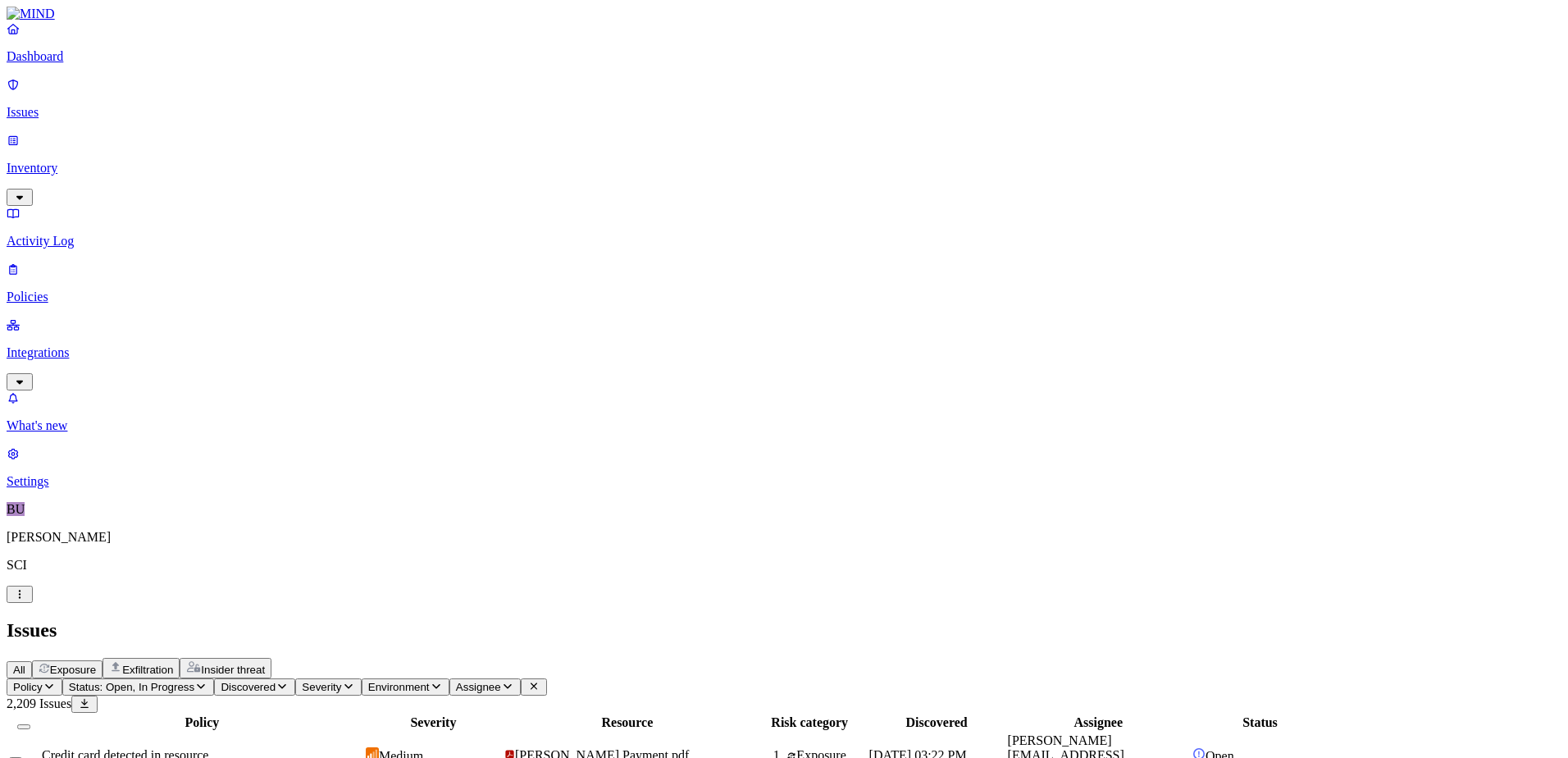
click at [76, 346] on p "Integrations" at bounding box center [784, 352] width 1554 height 15
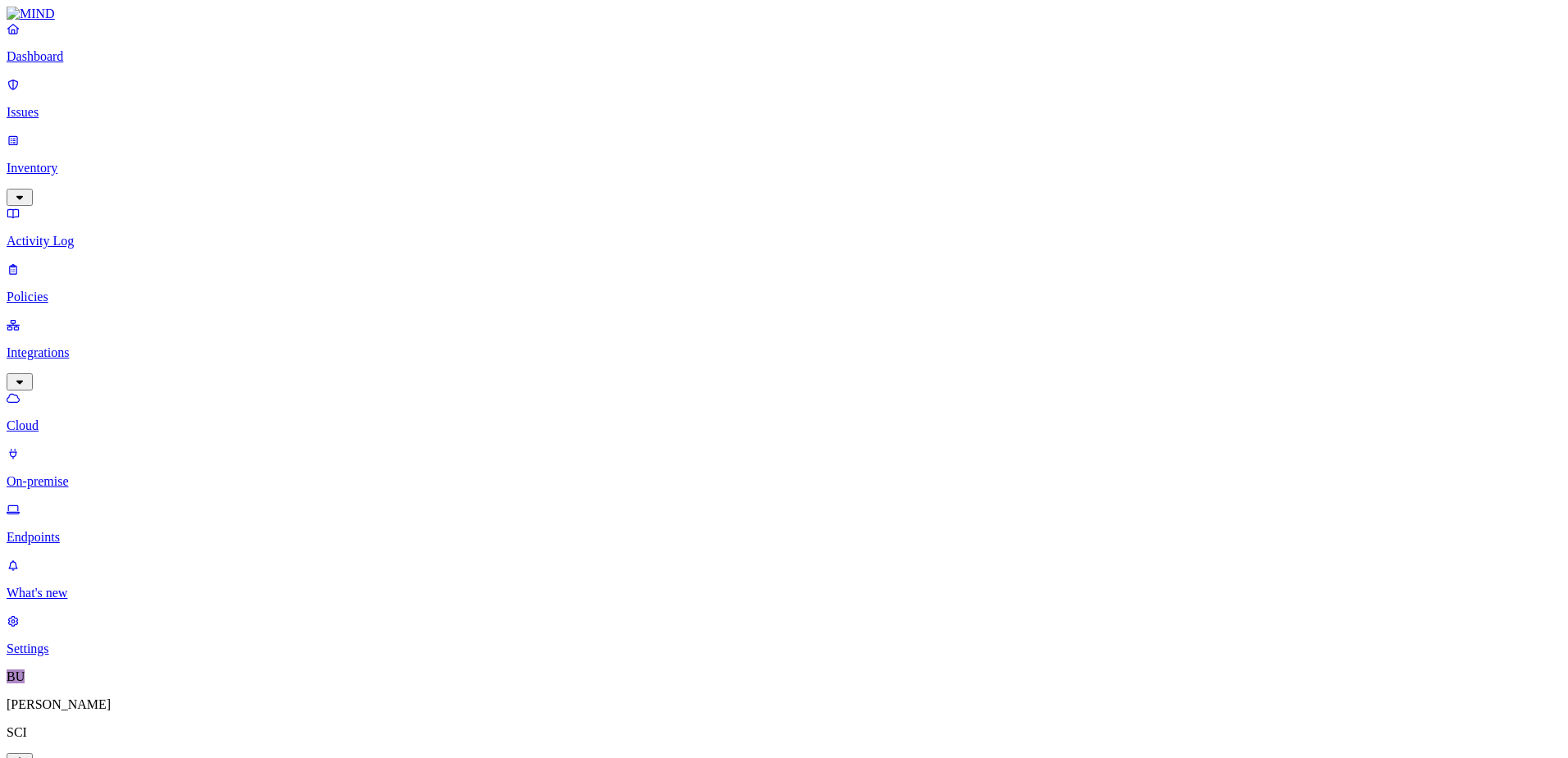
click at [61, 64] on p "Dashboard" at bounding box center [784, 56] width 1554 height 15
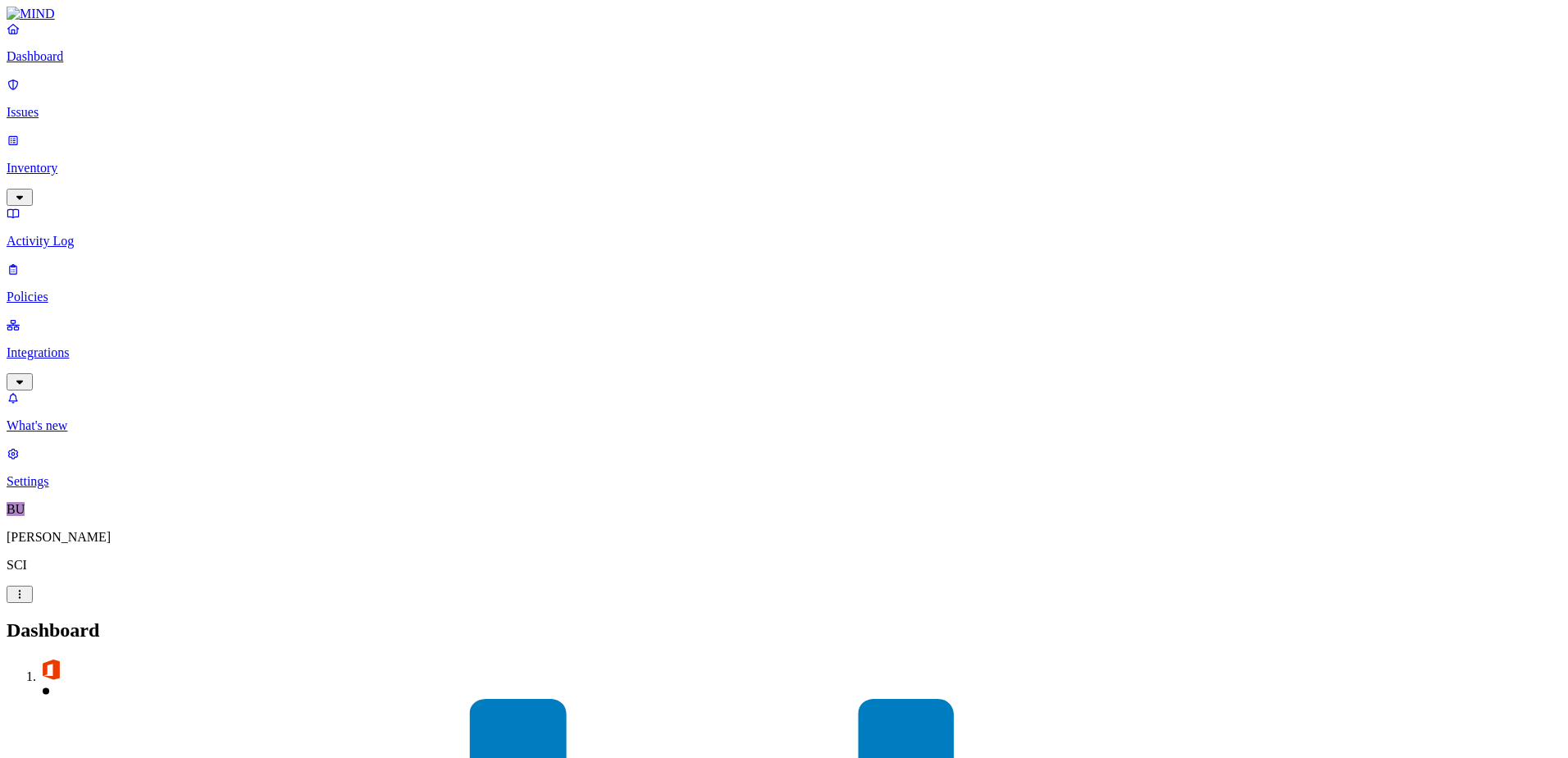
click at [58, 161] on p "Inventory" at bounding box center [784, 168] width 1554 height 15
